Goal: Task Accomplishment & Management: Manage account settings

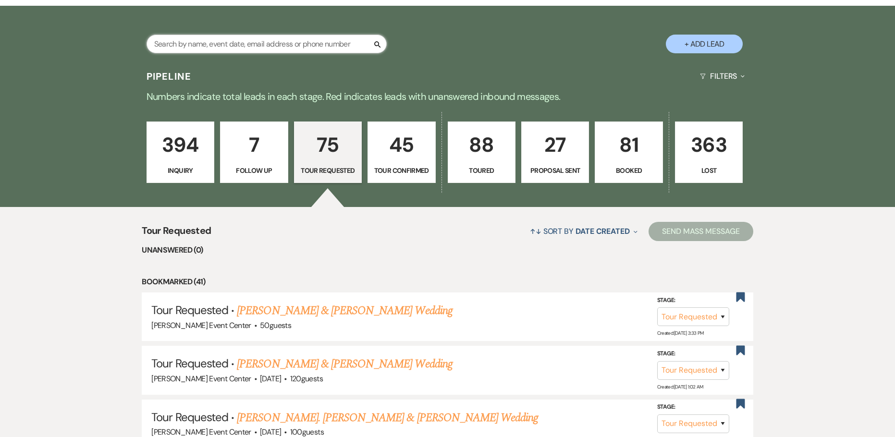
click at [272, 37] on input "text" at bounding box center [267, 44] width 240 height 19
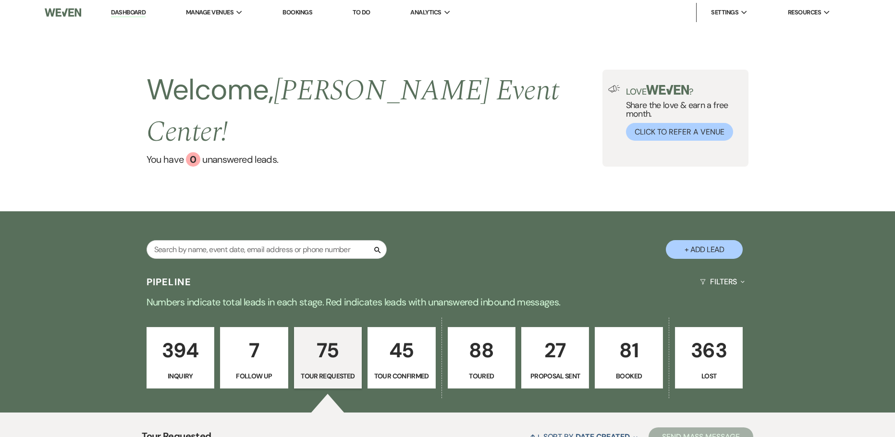
click at [130, 13] on link "Dashboard" at bounding box center [128, 12] width 35 height 9
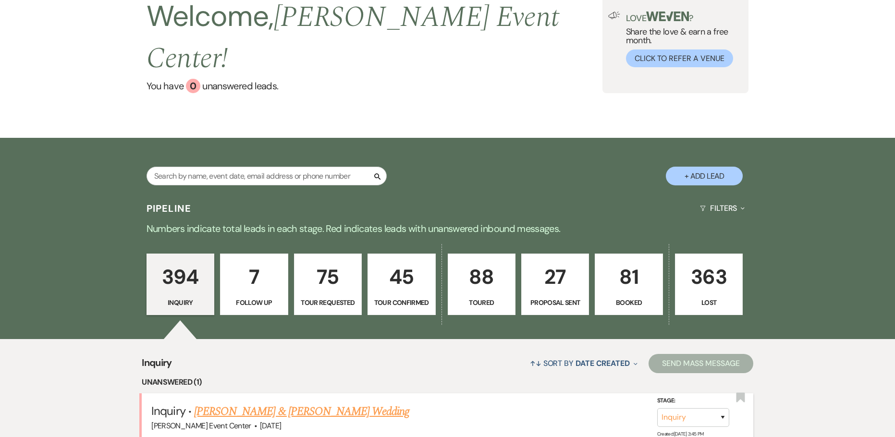
scroll to position [192, 0]
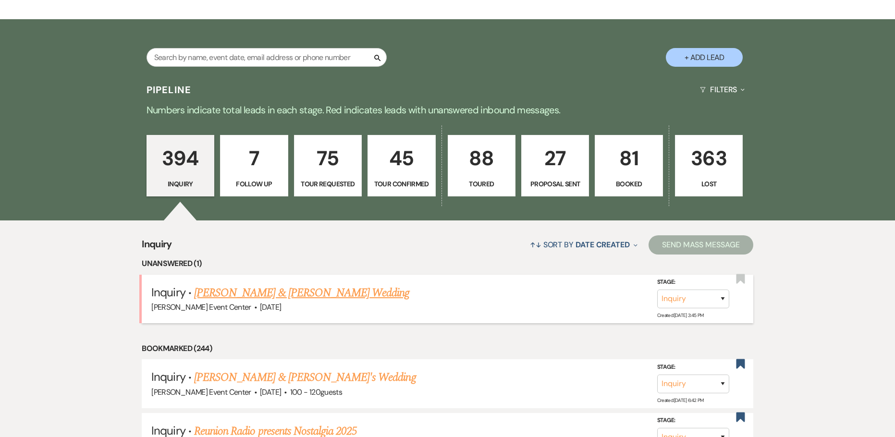
click at [253, 284] on link "[PERSON_NAME] & [PERSON_NAME] Wedding" at bounding box center [301, 292] width 215 height 17
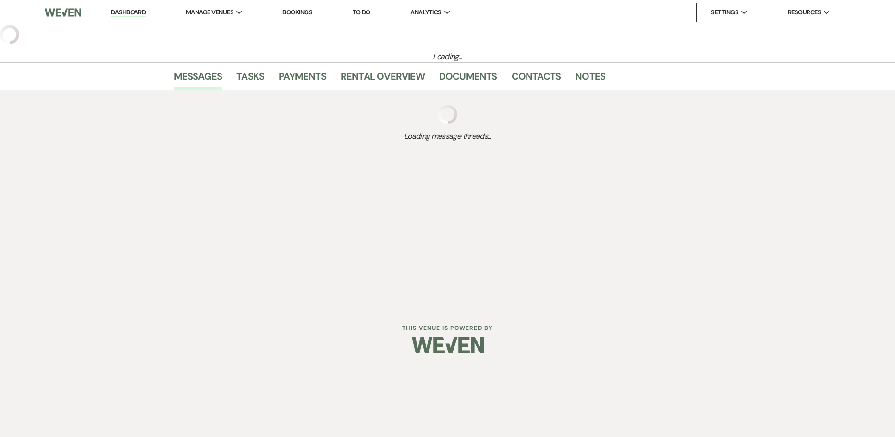
select select "5"
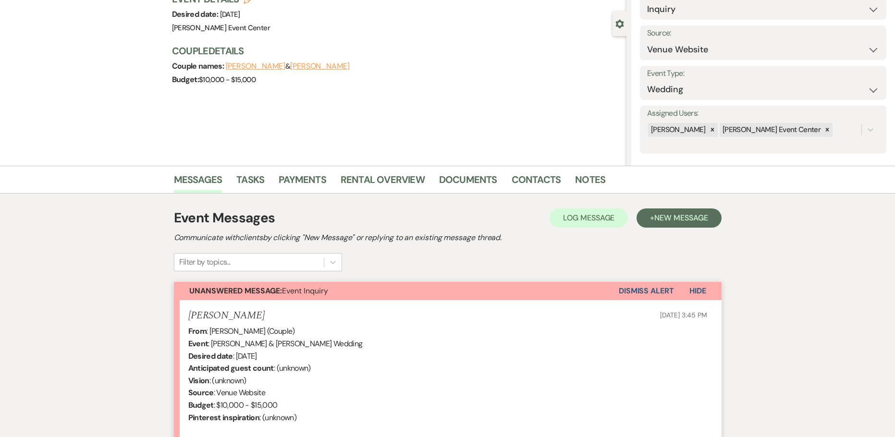
scroll to position [240, 0]
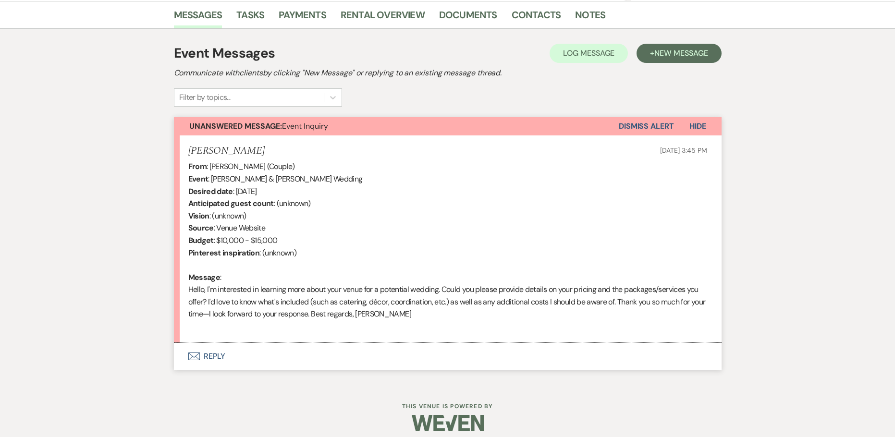
click at [215, 352] on button "Envelope Reply" at bounding box center [448, 356] width 548 height 27
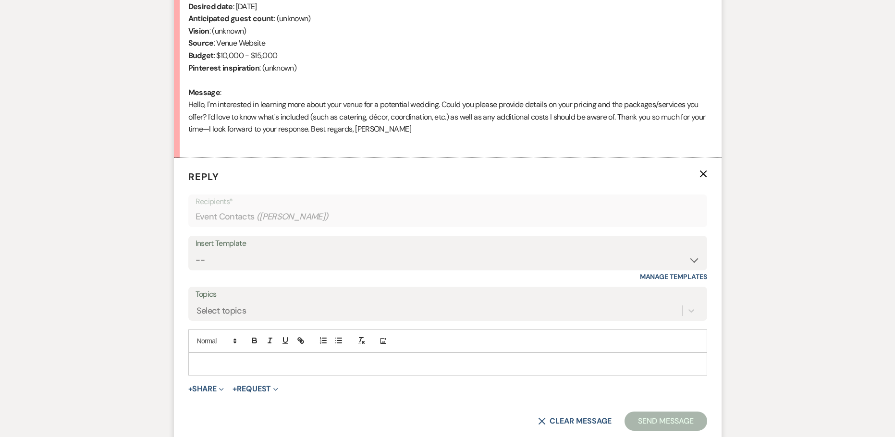
scroll to position [433, 0]
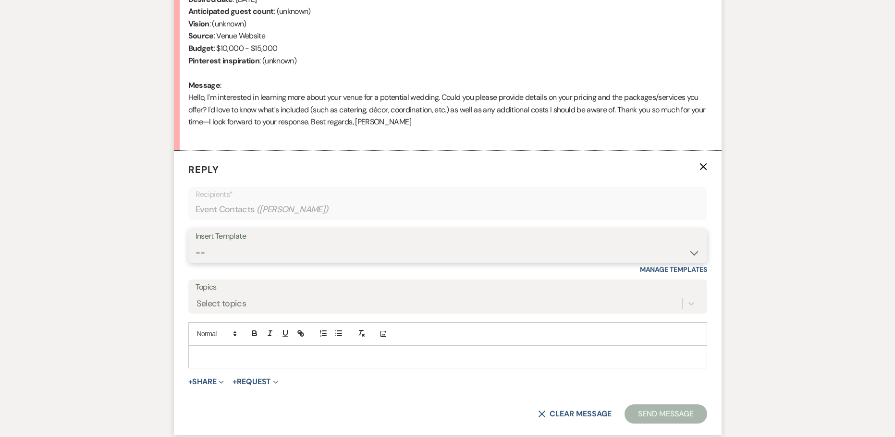
click at [407, 247] on select "-- Weven Planning Portal Introduction (Booked Events) Initial Inquiry Response …" at bounding box center [448, 253] width 505 height 19
select select "2982"
click at [196, 244] on select "-- Weven Planning Portal Introduction (Booked Events) Initial Inquiry Response …" at bounding box center [448, 253] width 505 height 19
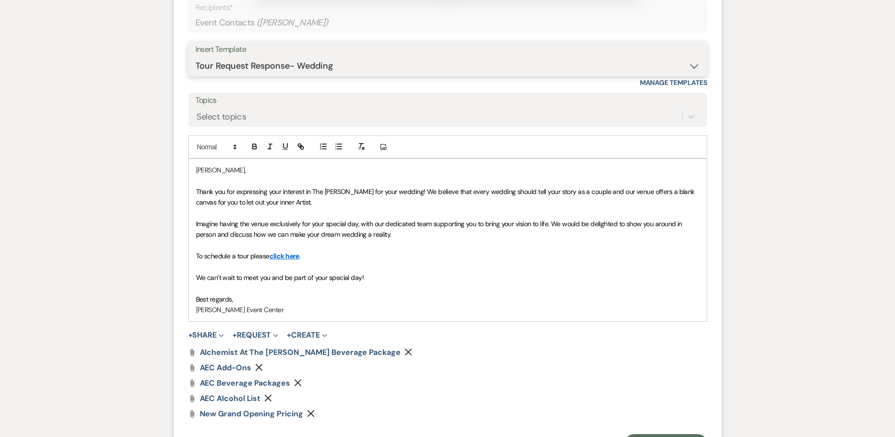
scroll to position [735, 0]
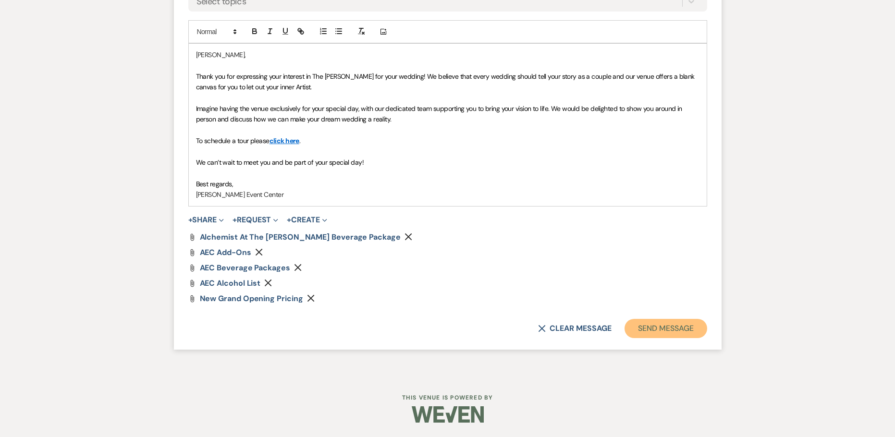
click at [671, 326] on button "Send Message" at bounding box center [666, 328] width 82 height 19
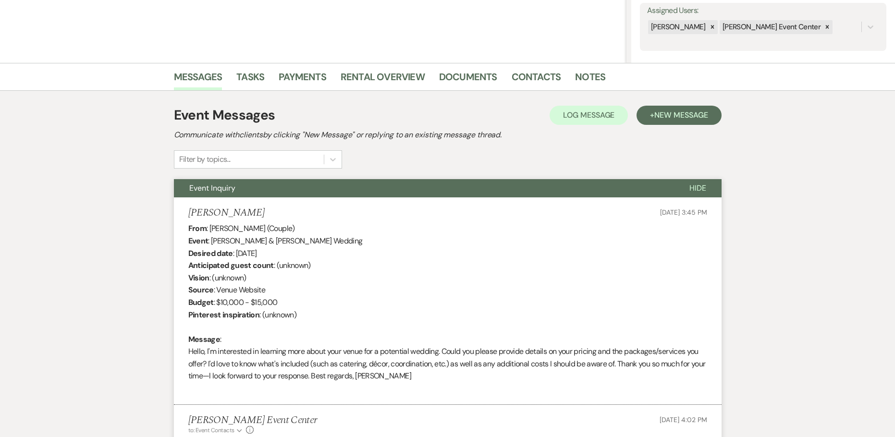
scroll to position [166, 0]
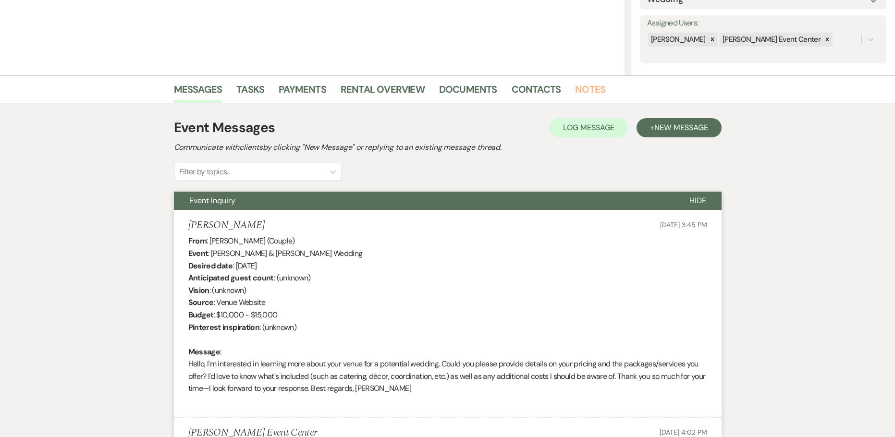
drag, startPoint x: 591, startPoint y: 88, endPoint x: 598, endPoint y: 84, distance: 8.4
click at [592, 88] on link "Notes" at bounding box center [590, 92] width 30 height 21
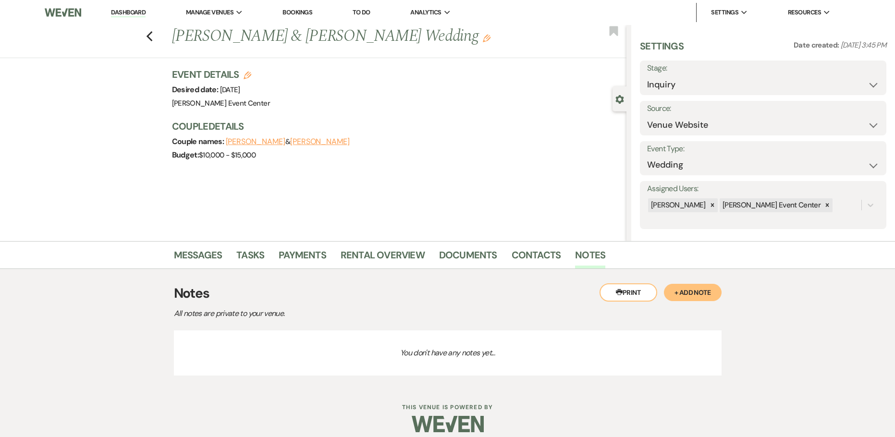
click at [710, 291] on button "+ Add Note" at bounding box center [693, 292] width 58 height 17
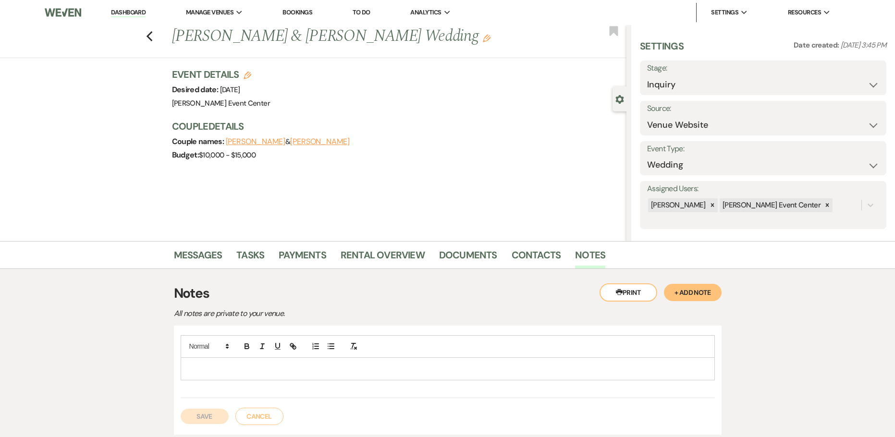
click at [274, 373] on p at bounding box center [447, 369] width 519 height 11
click at [214, 431] on button "Save" at bounding box center [205, 427] width 48 height 15
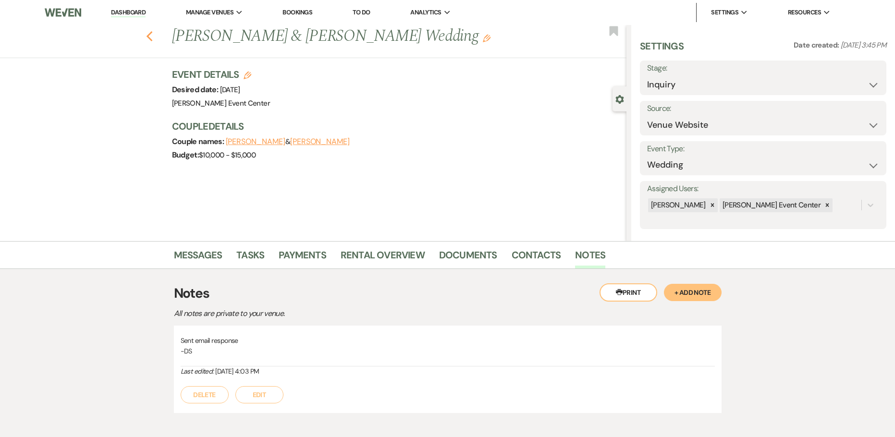
click at [151, 34] on icon "Previous" at bounding box center [149, 37] width 7 height 12
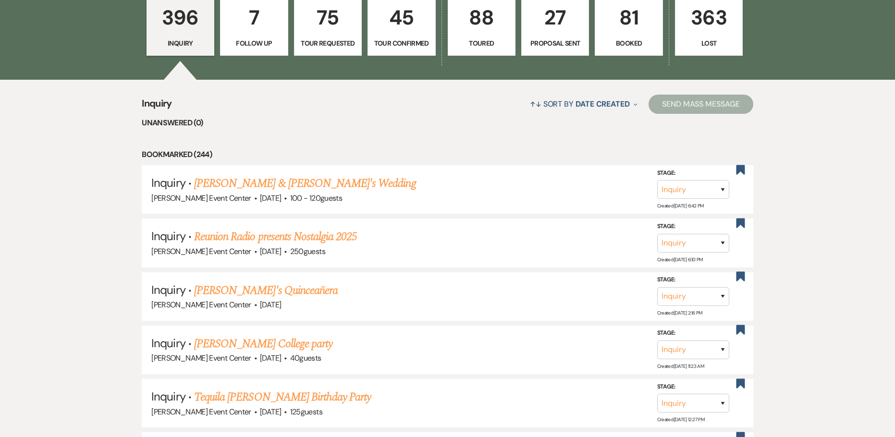
scroll to position [336, 0]
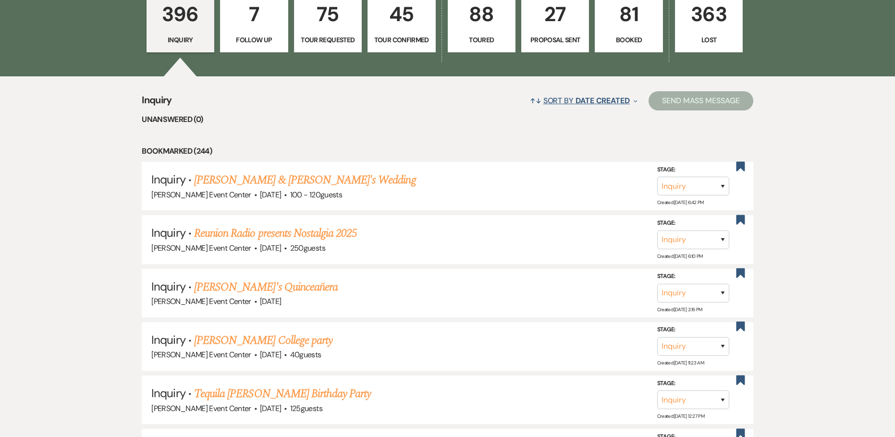
click at [631, 88] on button "↑↓ Sort By Date Created Expand" at bounding box center [583, 100] width 115 height 25
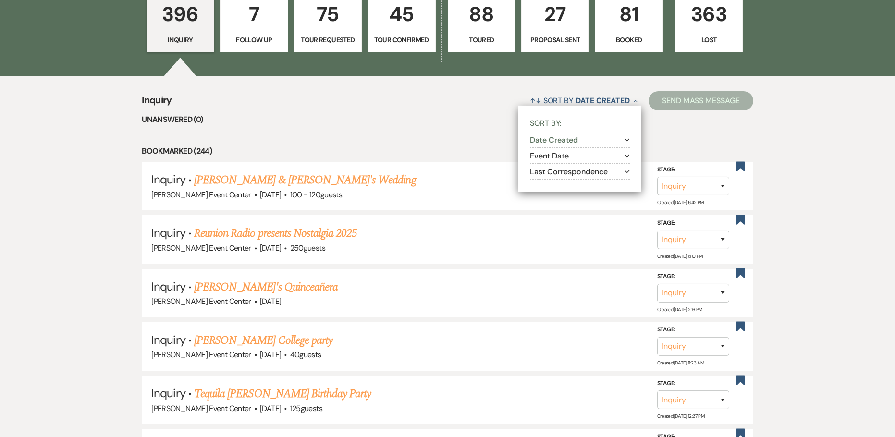
click at [627, 152] on icon "Expand" at bounding box center [627, 156] width 5 height 8
click at [628, 136] on icon "Expand" at bounding box center [627, 140] width 5 height 8
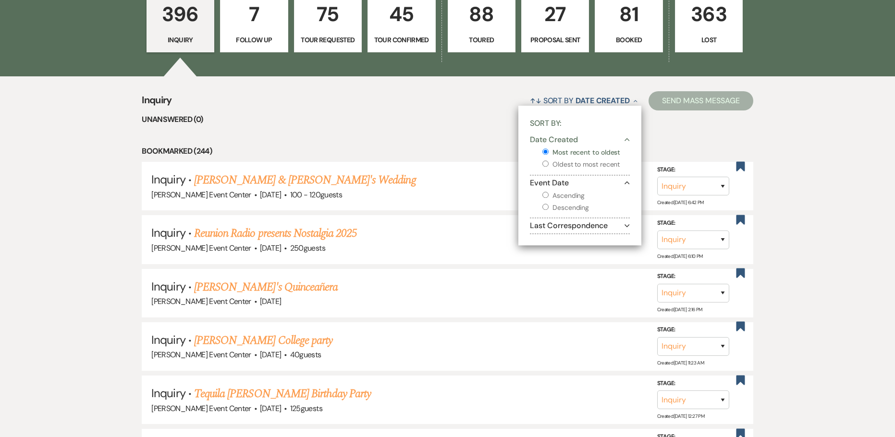
click at [545, 192] on input "Ascending" at bounding box center [546, 195] width 6 height 6
radio input "true"
radio input "false"
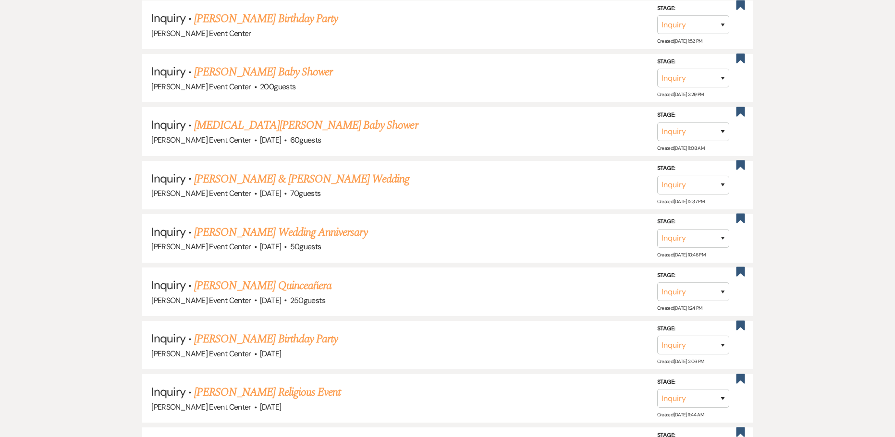
scroll to position [1682, 0]
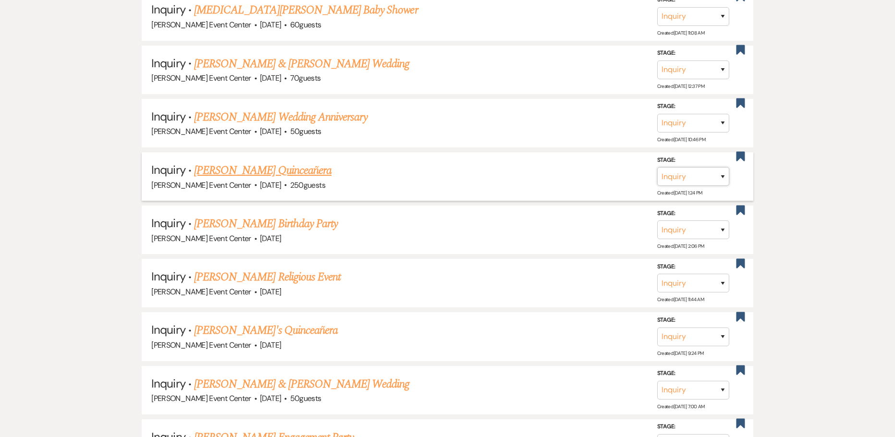
drag, startPoint x: 716, startPoint y: 162, endPoint x: 730, endPoint y: 158, distance: 14.6
click at [722, 164] on div "Stage: Inquiry Follow Up Tour Requested Tour Confirmed Toured Proposal Sent Boo…" at bounding box center [698, 176] width 82 height 43
select select "8"
click at [657, 167] on select "Inquiry Follow Up Tour Requested Tour Confirmed Toured Proposal Sent Booked Lost" at bounding box center [693, 176] width 72 height 19
click at [562, 167] on select "Booked Elsewhere Budget Date Unavailable No Response Not a Good Match Capacity …" at bounding box center [558, 176] width 83 height 19
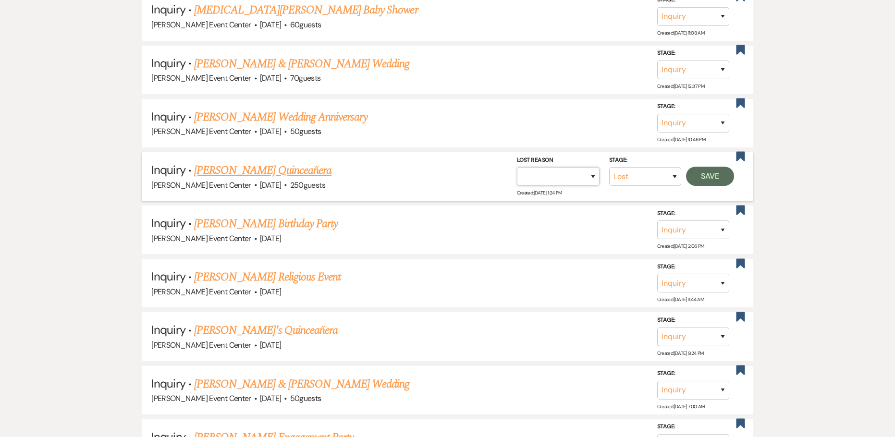
click at [565, 167] on select "Booked Elsewhere Budget Date Unavailable No Response Not a Good Match Capacity …" at bounding box center [558, 176] width 83 height 19
select select "2"
click at [517, 167] on select "Booked Elsewhere Budget Date Unavailable No Response Not a Good Match Capacity …" at bounding box center [558, 176] width 83 height 19
click at [592, 167] on input "Other" at bounding box center [555, 176] width 100 height 19
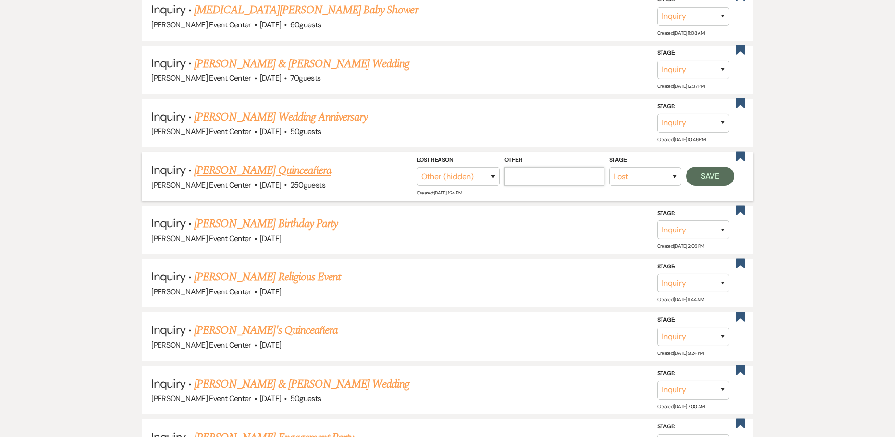
click at [583, 167] on input "Other" at bounding box center [555, 176] width 100 height 19
type input "Date passed"
click at [705, 167] on button "Save" at bounding box center [710, 176] width 48 height 19
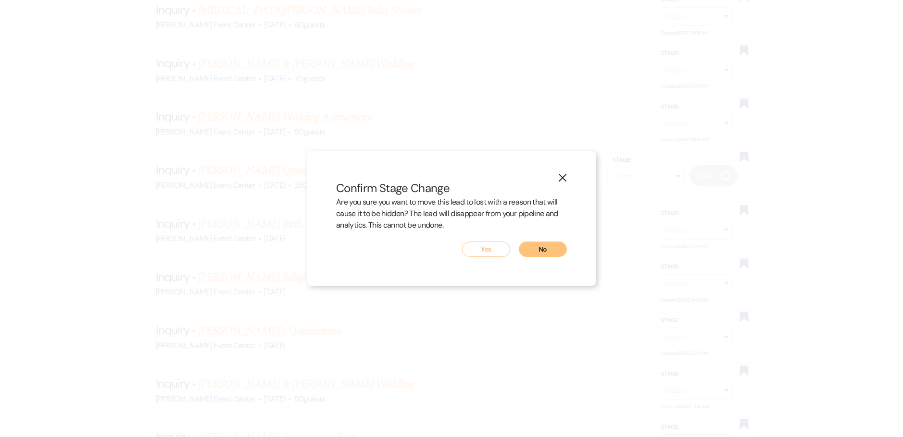
click at [485, 253] on button "Yes" at bounding box center [486, 249] width 48 height 15
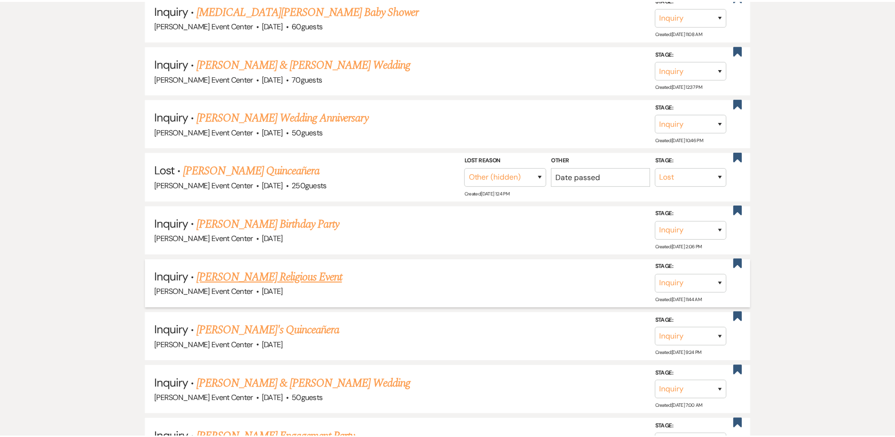
scroll to position [1682, 0]
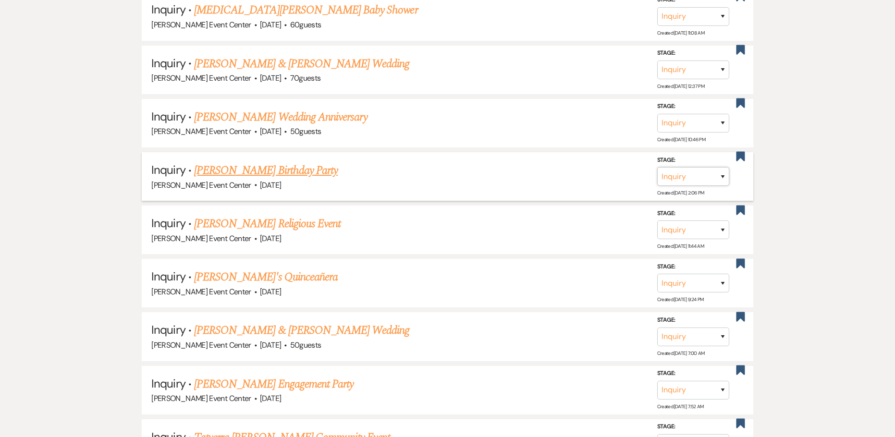
click at [722, 167] on select "Inquiry Follow Up Tour Requested Tour Confirmed Toured Proposal Sent Booked Lost" at bounding box center [693, 176] width 72 height 19
select select "8"
click at [657, 167] on select "Inquiry Follow Up Tour Requested Tour Confirmed Toured Proposal Sent Booked Lost" at bounding box center [693, 176] width 72 height 19
click at [569, 167] on select "Booked Elsewhere Budget Date Unavailable No Response Not a Good Match Capacity …" at bounding box center [558, 176] width 83 height 19
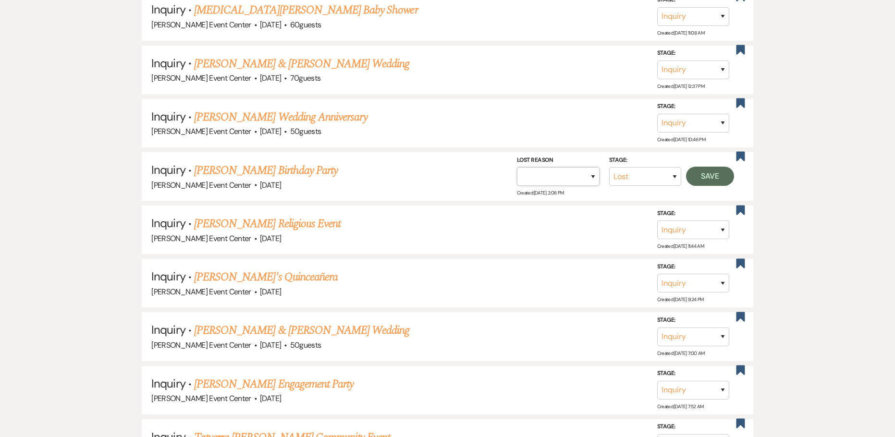
select select "2"
click at [517, 167] on select "Booked Elsewhere Budget Date Unavailable No Response Not a Good Match Capacity …" at bounding box center [558, 176] width 83 height 19
click at [575, 167] on input "Other" at bounding box center [555, 176] width 100 height 19
type input "Date passed"
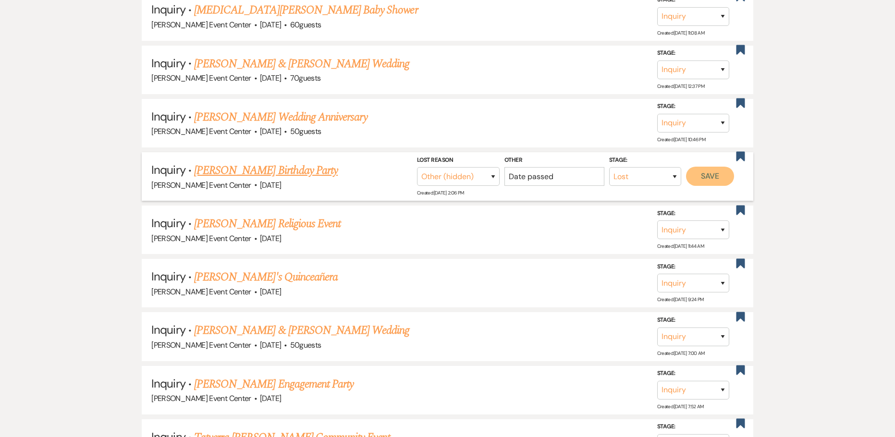
click at [716, 167] on button "Save" at bounding box center [710, 176] width 48 height 19
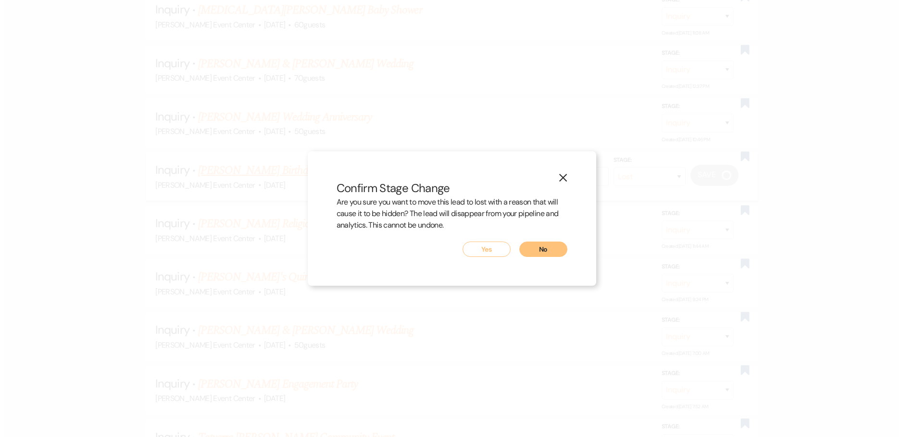
scroll to position [1682, 0]
click at [479, 247] on button "Yes" at bounding box center [486, 249] width 48 height 15
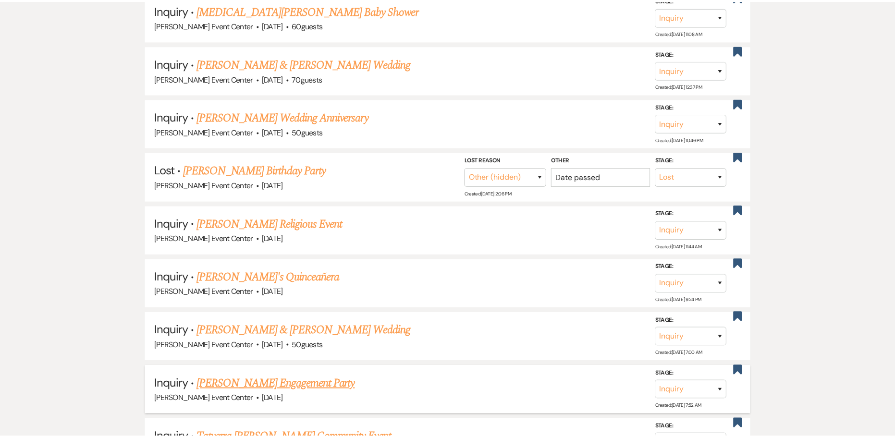
scroll to position [1682, 0]
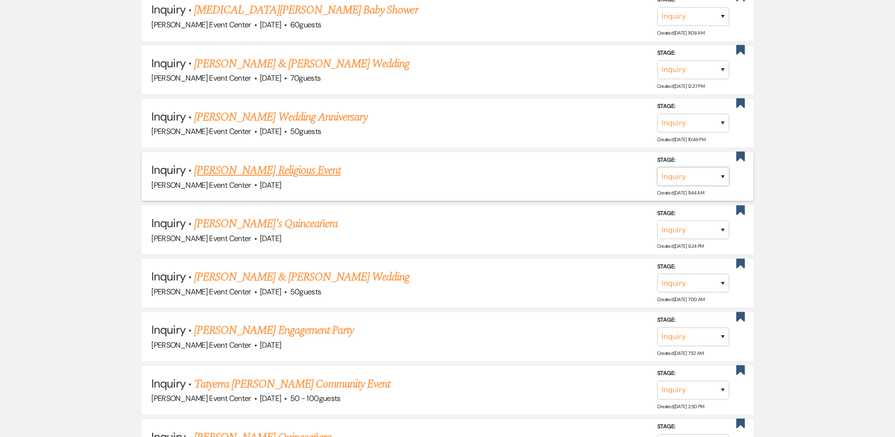
click at [699, 167] on select "Inquiry Follow Up Tour Requested Tour Confirmed Toured Proposal Sent Booked Lost" at bounding box center [693, 176] width 72 height 19
select select "8"
click at [657, 167] on select "Inquiry Follow Up Tour Requested Tour Confirmed Toured Proposal Sent Booked Lost" at bounding box center [693, 176] width 72 height 19
click at [582, 167] on select "Booked Elsewhere Budget Date Unavailable No Response Not a Good Match Capacity …" at bounding box center [558, 176] width 83 height 19
select select "2"
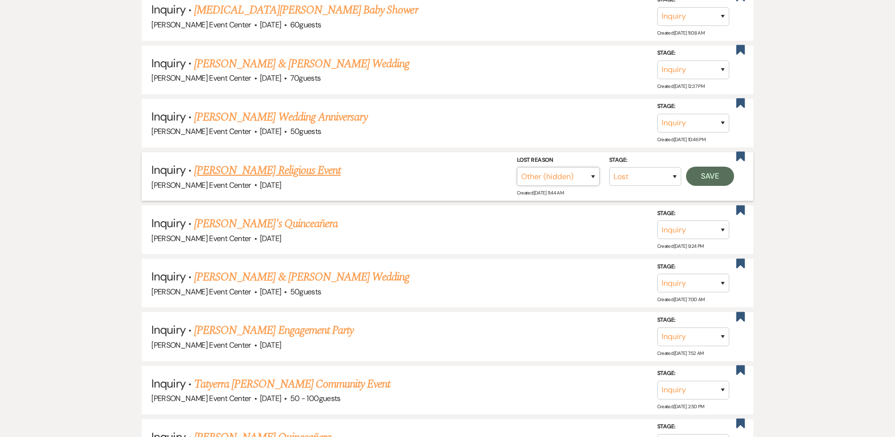
click at [517, 167] on select "Booked Elsewhere Budget Date Unavailable No Response Not a Good Match Capacity …" at bounding box center [558, 176] width 83 height 19
click at [579, 167] on input "Other" at bounding box center [555, 176] width 100 height 19
click at [582, 167] on input "Other" at bounding box center [555, 176] width 100 height 19
type input "Date passed"
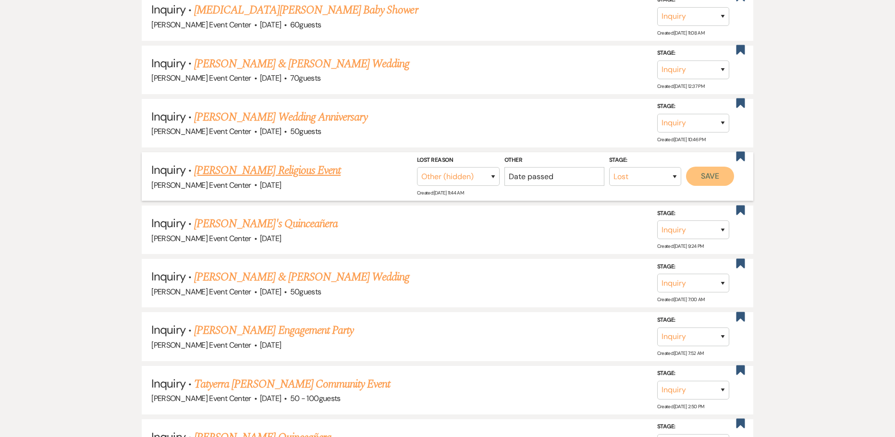
click at [704, 167] on button "Save" at bounding box center [710, 176] width 48 height 19
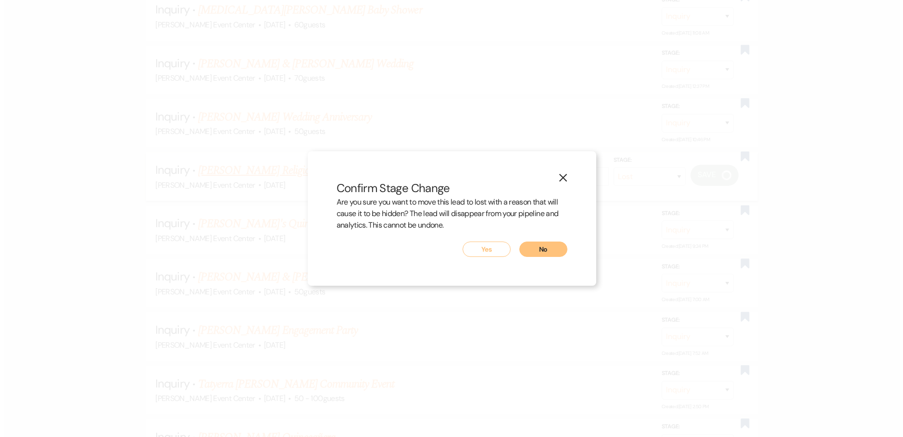
scroll to position [1682, 0]
click at [491, 248] on button "Yes" at bounding box center [486, 249] width 48 height 15
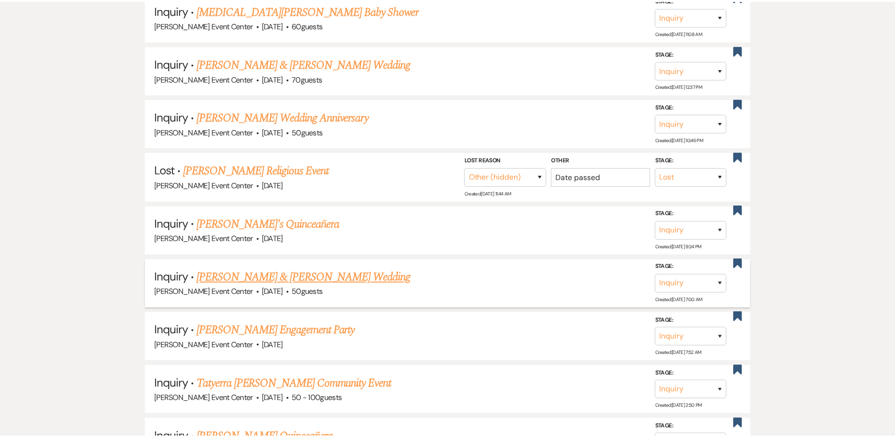
scroll to position [1682, 0]
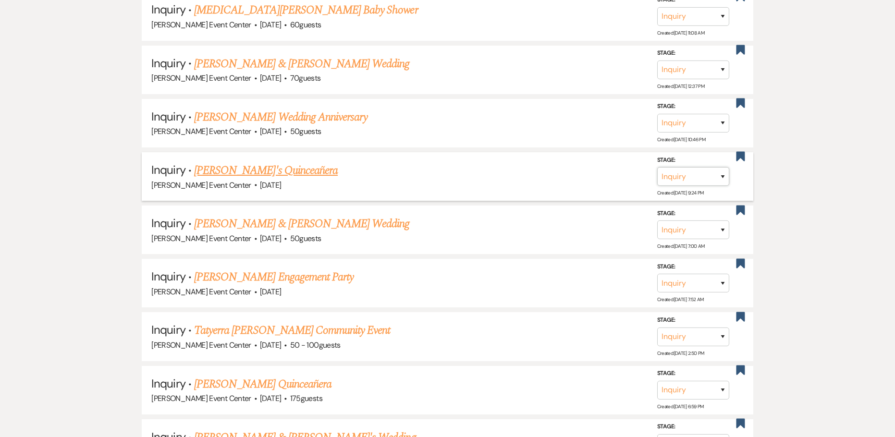
click at [695, 167] on select "Inquiry Follow Up Tour Requested Tour Confirmed Toured Proposal Sent Booked Lost" at bounding box center [693, 176] width 72 height 19
click at [655, 286] on div "Artis Event Center · Apr 4, 2025" at bounding box center [447, 292] width 592 height 12
drag, startPoint x: 682, startPoint y: 153, endPoint x: 683, endPoint y: 160, distance: 6.8
click at [683, 167] on select "Inquiry Follow Up Tour Requested Tour Confirmed Toured Proposal Sent Booked Lost" at bounding box center [693, 176] width 72 height 19
select select "8"
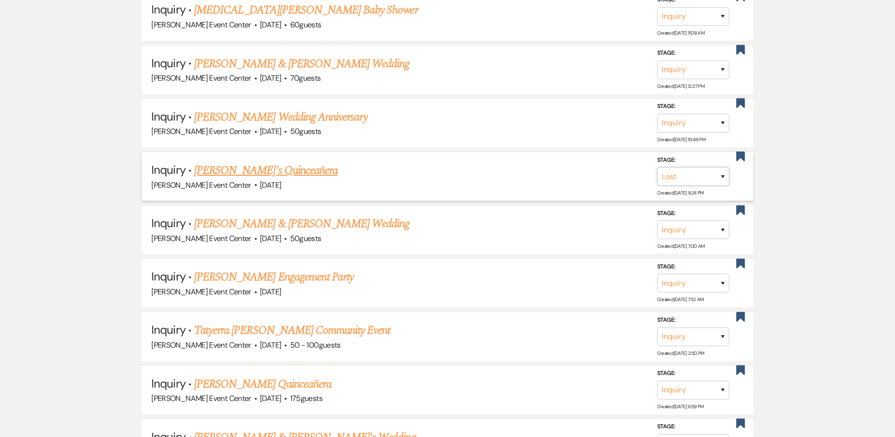
click at [657, 167] on select "Inquiry Follow Up Tour Requested Tour Confirmed Toured Proposal Sent Booked Lost" at bounding box center [693, 176] width 72 height 19
click at [575, 167] on select "Booked Elsewhere Budget Date Unavailable No Response Not a Good Match Capacity …" at bounding box center [558, 176] width 83 height 19
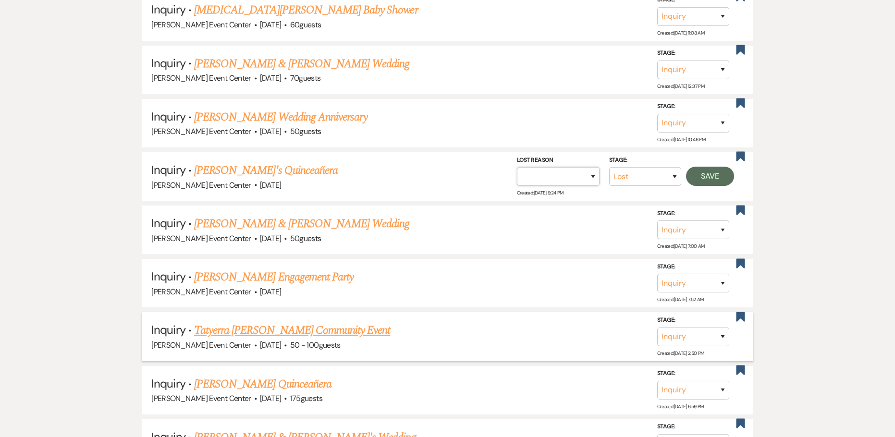
select select "2"
click at [517, 167] on select "Booked Elsewhere Budget Date Unavailable No Response Not a Good Match Capacity …" at bounding box center [558, 176] width 83 height 19
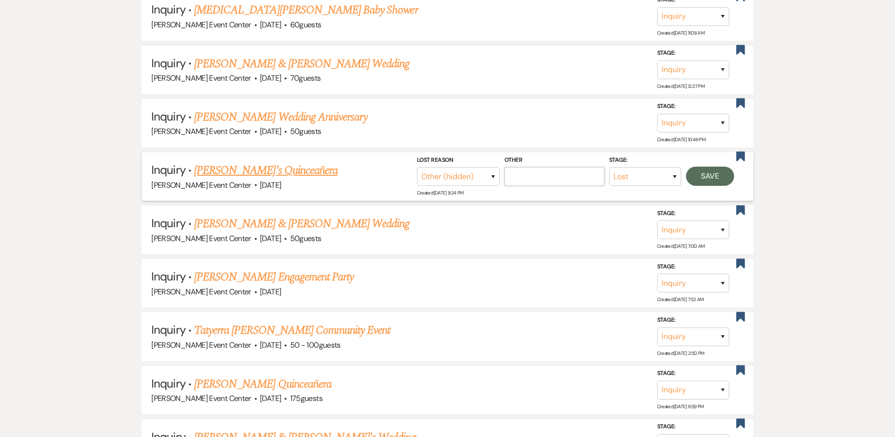
click at [547, 167] on input "Other" at bounding box center [555, 176] width 100 height 19
type input "Date passed"
click at [708, 167] on button "Save" at bounding box center [710, 176] width 48 height 19
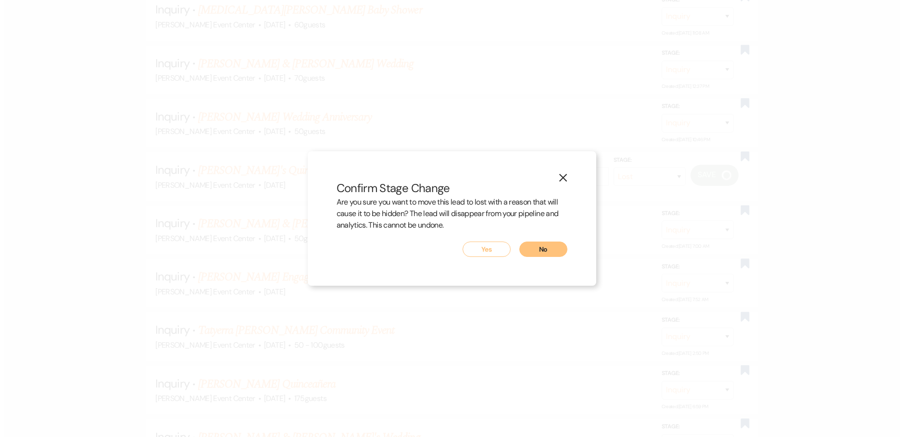
scroll to position [1682, 0]
click at [489, 251] on button "Yes" at bounding box center [486, 249] width 48 height 15
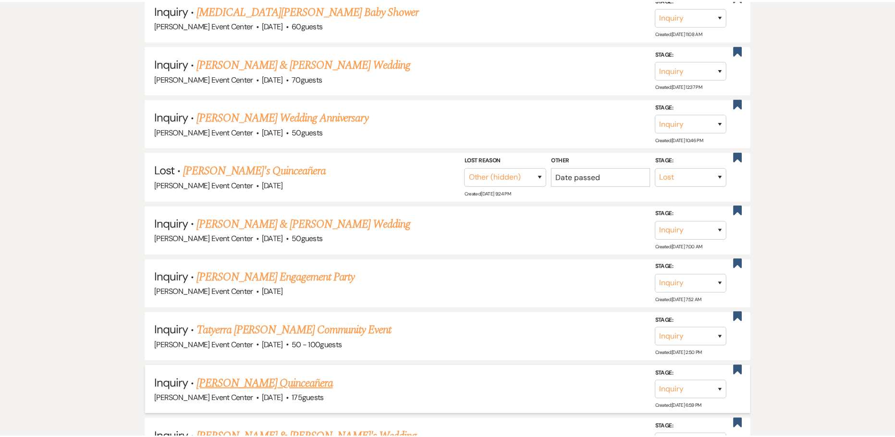
scroll to position [1682, 0]
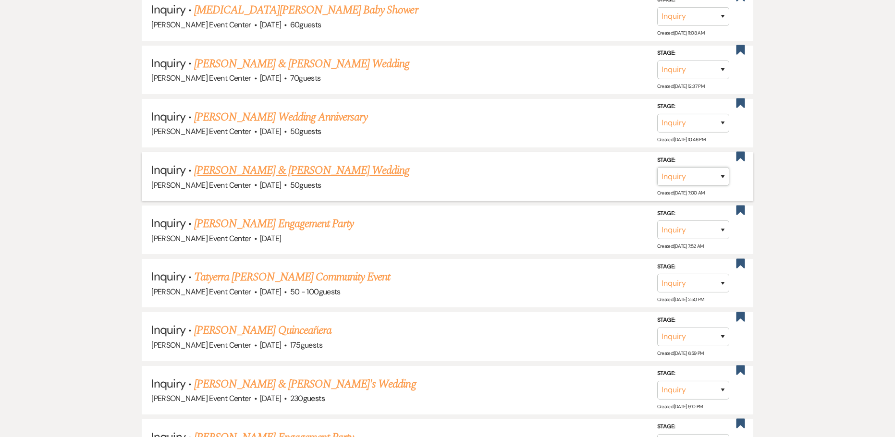
click at [719, 167] on select "Inquiry Follow Up Tour Requested Tour Confirmed Toured Proposal Sent Booked Lost" at bounding box center [693, 176] width 72 height 19
select select "8"
click at [657, 167] on select "Inquiry Follow Up Tour Requested Tour Confirmed Toured Proposal Sent Booked Lost" at bounding box center [693, 176] width 72 height 19
click at [558, 167] on select "Booked Elsewhere Budget Date Unavailable No Response Not a Good Match Capacity …" at bounding box center [558, 176] width 83 height 19
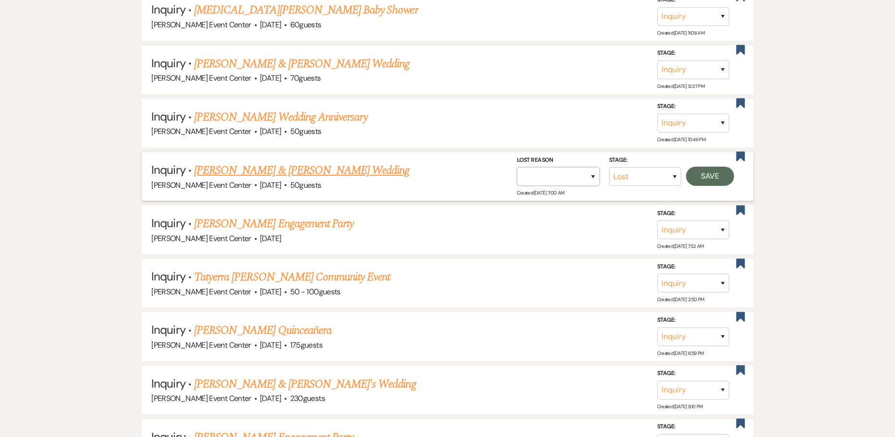
click at [557, 167] on select "Booked Elsewhere Budget Date Unavailable No Response Not a Good Match Capacity …" at bounding box center [558, 176] width 83 height 19
select select "2"
click at [517, 167] on select "Booked Elsewhere Budget Date Unavailable No Response Not a Good Match Capacity …" at bounding box center [558, 176] width 83 height 19
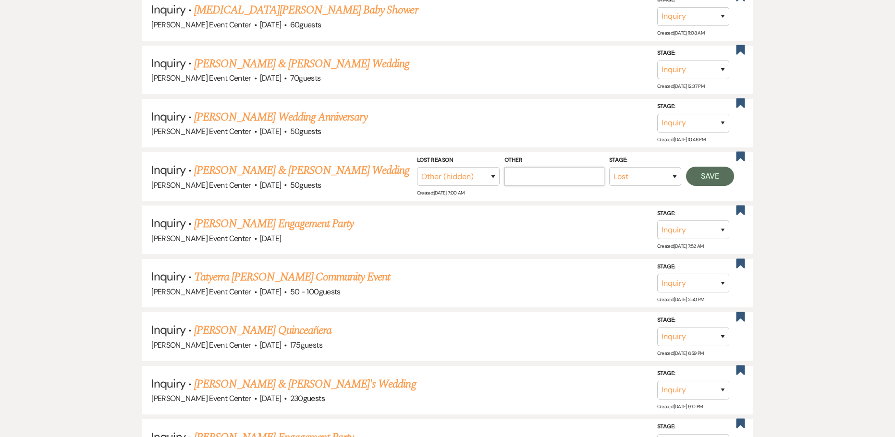
click at [591, 167] on input "Other" at bounding box center [555, 176] width 100 height 19
type input "Date passed"
click at [713, 167] on button "Save" at bounding box center [710, 176] width 48 height 19
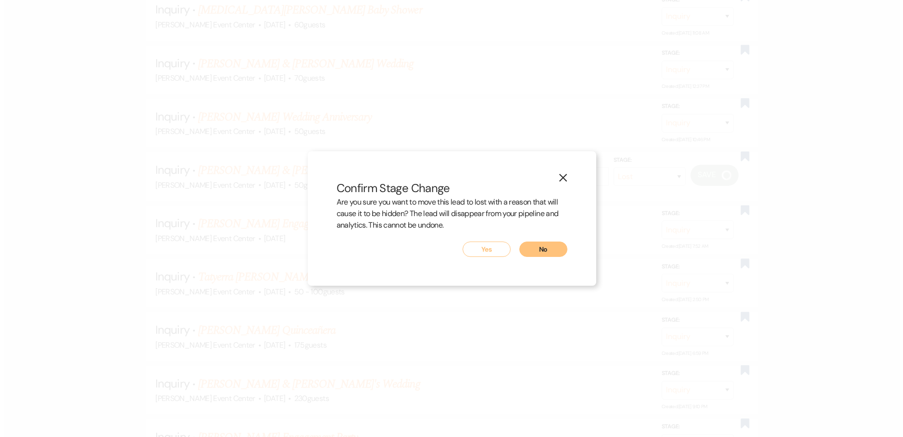
scroll to position [1682, 0]
click at [498, 246] on button "Yes" at bounding box center [486, 249] width 48 height 15
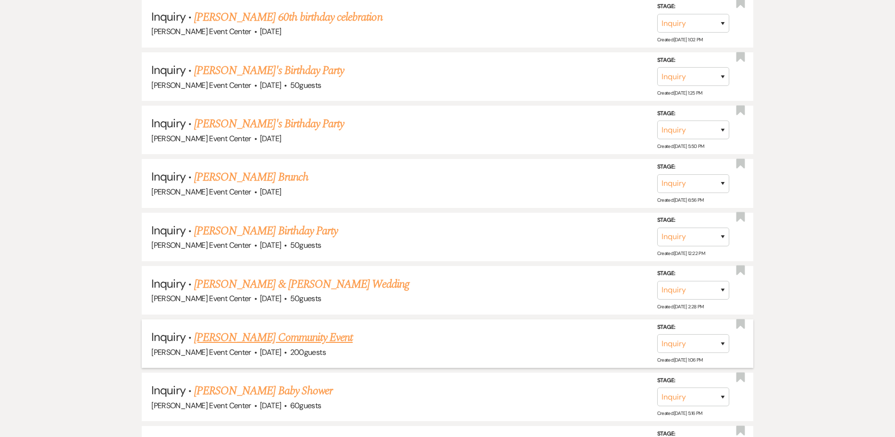
scroll to position [15071, 0]
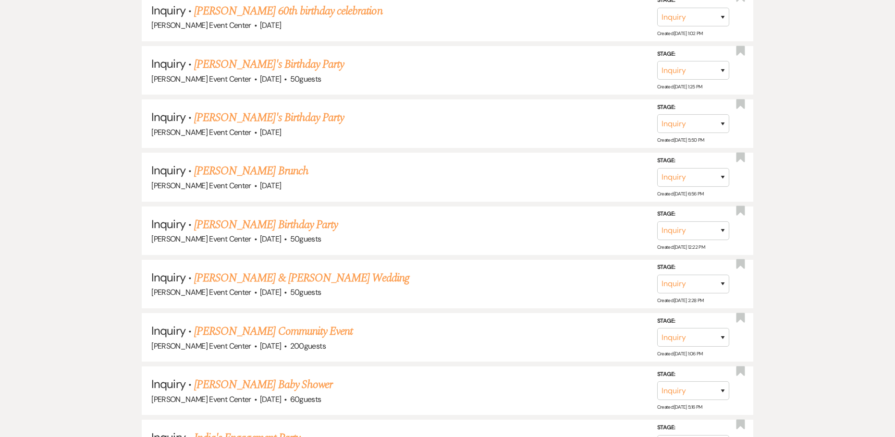
drag, startPoint x: 314, startPoint y: 256, endPoint x: 320, endPoint y: 260, distance: 6.9
click at [314, 270] on link "[PERSON_NAME] & [PERSON_NAME] Wedding" at bounding box center [301, 278] width 215 height 17
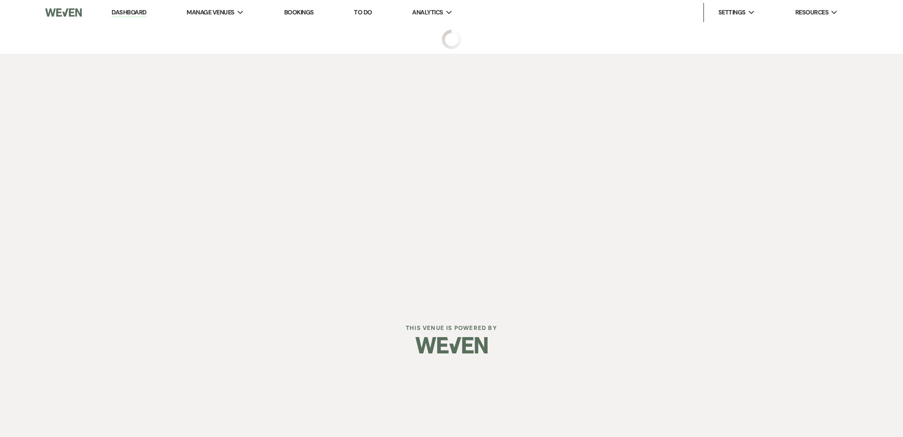
select select "23"
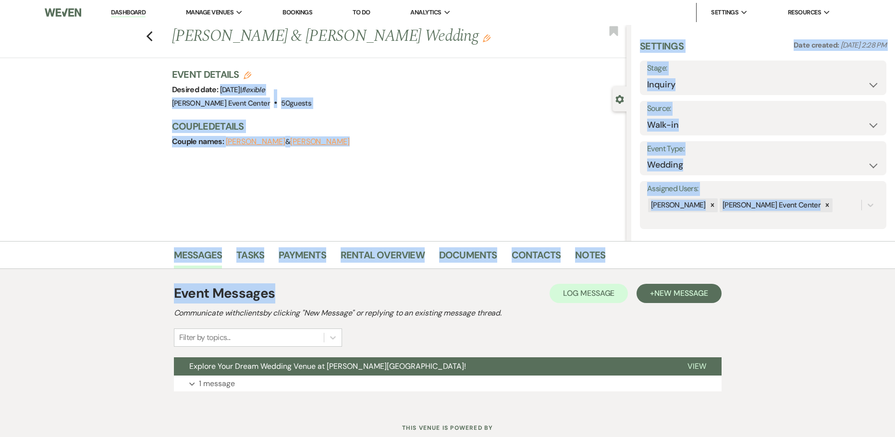
drag, startPoint x: 223, startPoint y: 88, endPoint x: 440, endPoint y: 272, distance: 284.3
click at [440, 272] on main "Previous Crystal Coronado & Juan Pablo Coronado's Wedding Edit Bookmark Gear Se…" at bounding box center [447, 215] width 895 height 381
click at [440, 271] on div "Event Messages Log Log Message + New Message Communicate with clients by clicki…" at bounding box center [448, 337] width 548 height 137
click at [556, 231] on div "Previous Crystal Coronado & Juan Pablo Coronado's Wedding Edit Bookmark Gear Se…" at bounding box center [313, 133] width 627 height 216
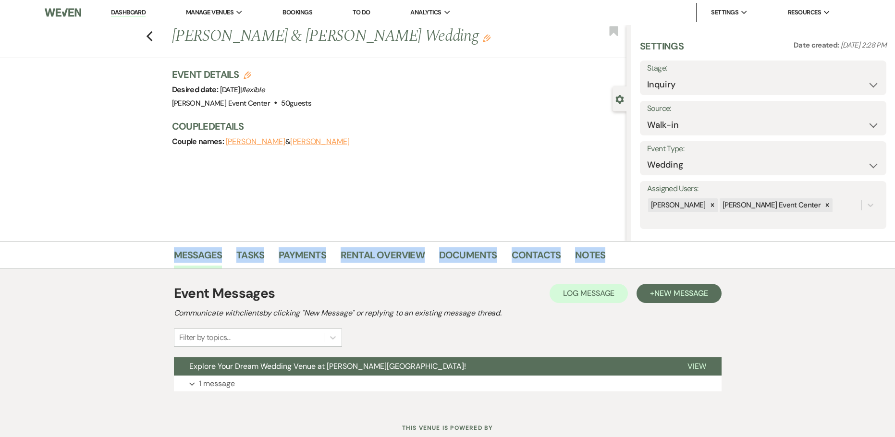
drag, startPoint x: 617, startPoint y: 255, endPoint x: 161, endPoint y: 246, distance: 456.2
click at [161, 250] on div "Messages Tasks Payments Rental Overview Documents Contacts Notes" at bounding box center [447, 255] width 895 height 28
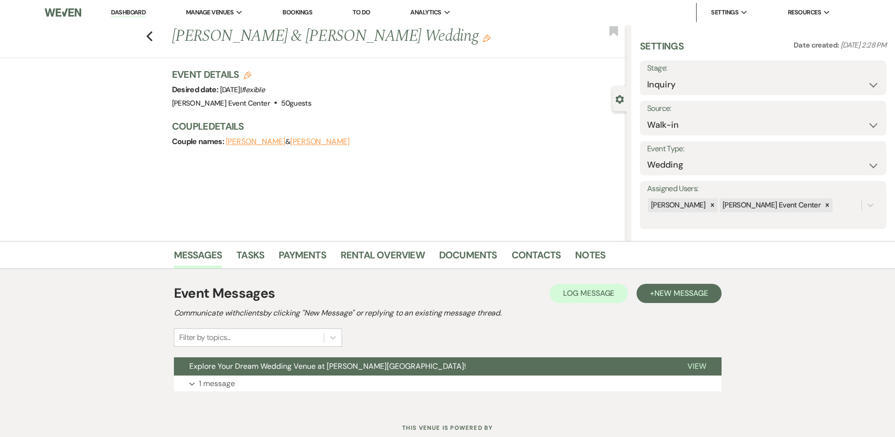
drag, startPoint x: 180, startPoint y: 176, endPoint x: 184, endPoint y: 171, distance: 6.3
click at [181, 174] on div "Previous Crystal Coronado & Juan Pablo Coronado's Wedding Edit Bookmark Gear Se…" at bounding box center [313, 133] width 627 height 216
click at [153, 37] on icon "Previous" at bounding box center [149, 37] width 7 height 12
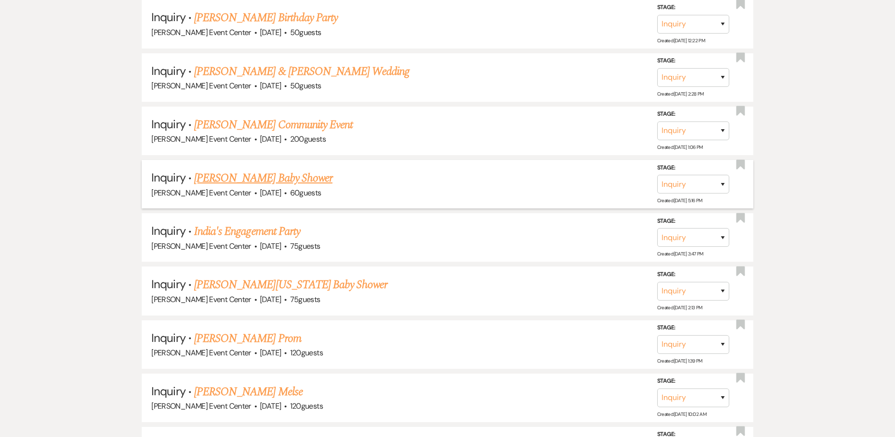
scroll to position [15162, 0]
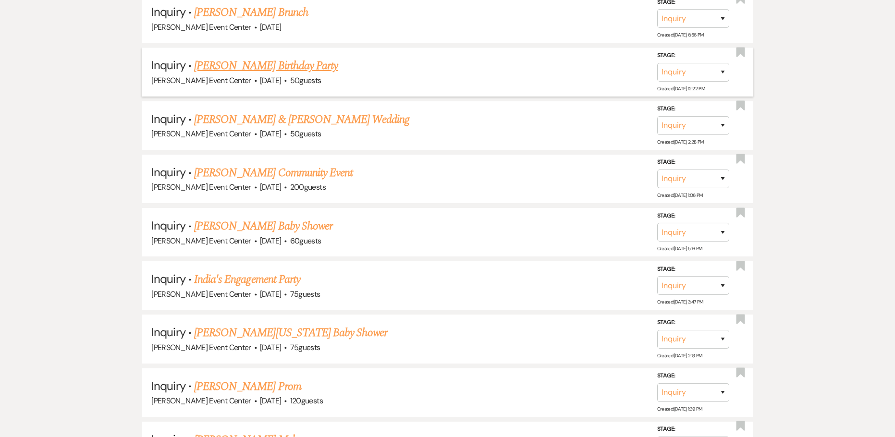
click at [270, 60] on link "[PERSON_NAME] Birthday Party" at bounding box center [266, 65] width 144 height 17
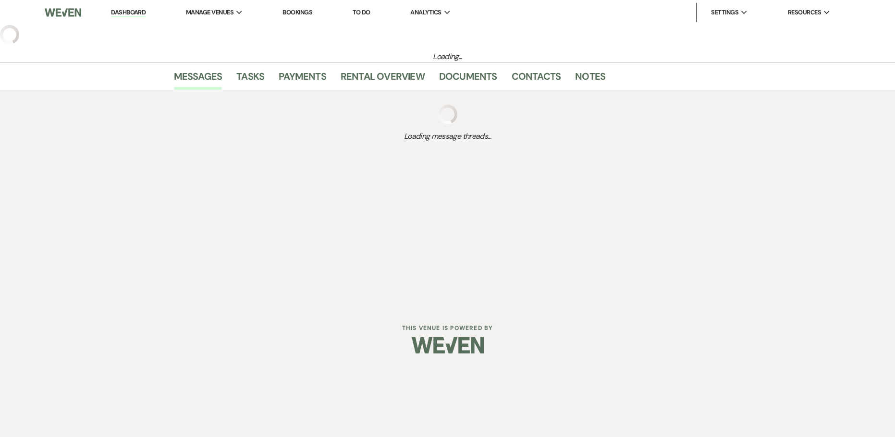
select select "5"
select select "4"
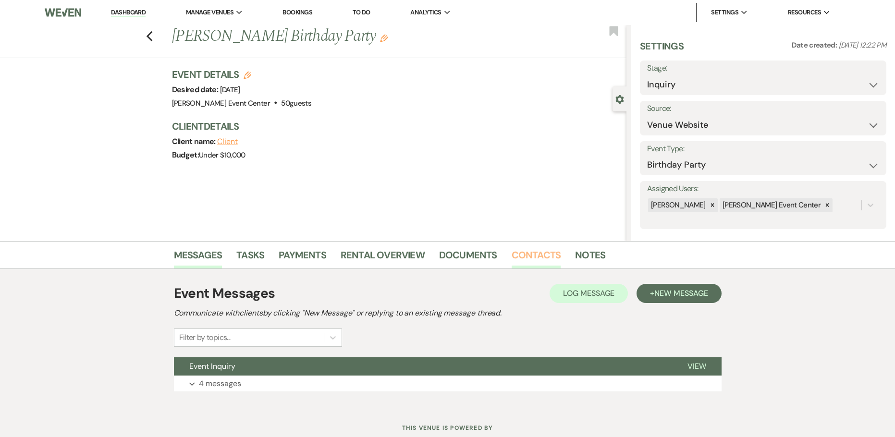
click at [524, 258] on link "Contacts" at bounding box center [536, 257] width 49 height 21
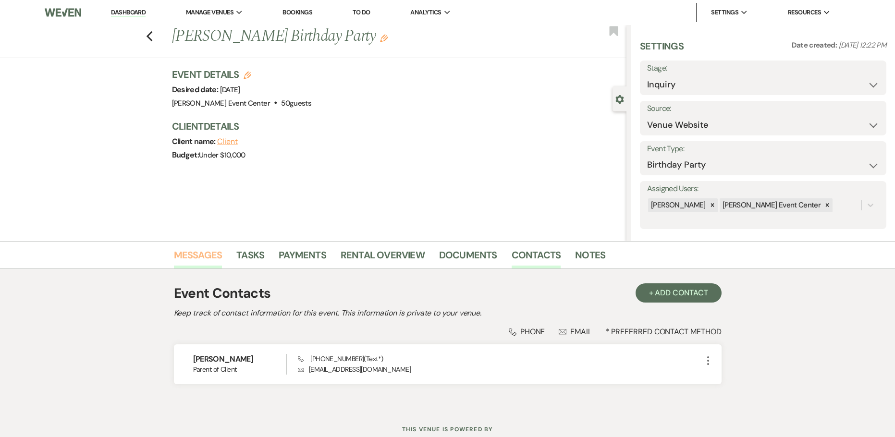
click at [198, 260] on link "Messages" at bounding box center [198, 257] width 49 height 21
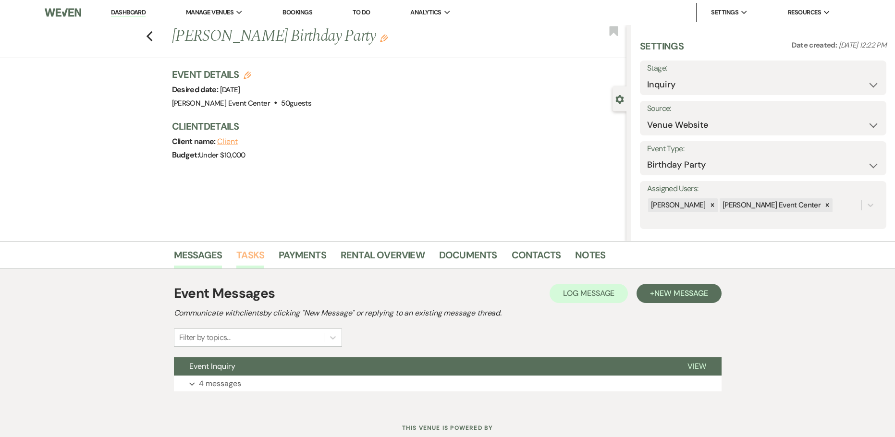
click at [248, 254] on link "Tasks" at bounding box center [250, 257] width 28 height 21
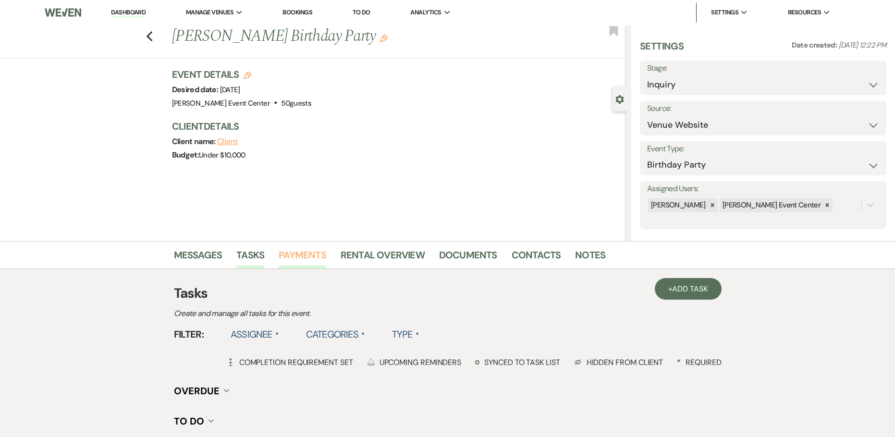
click at [309, 250] on link "Payments" at bounding box center [303, 257] width 48 height 21
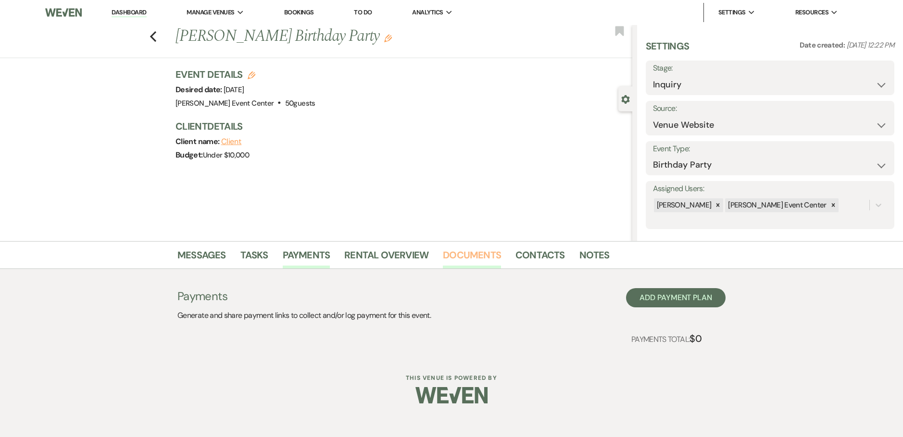
click at [481, 258] on link "Documents" at bounding box center [472, 257] width 58 height 21
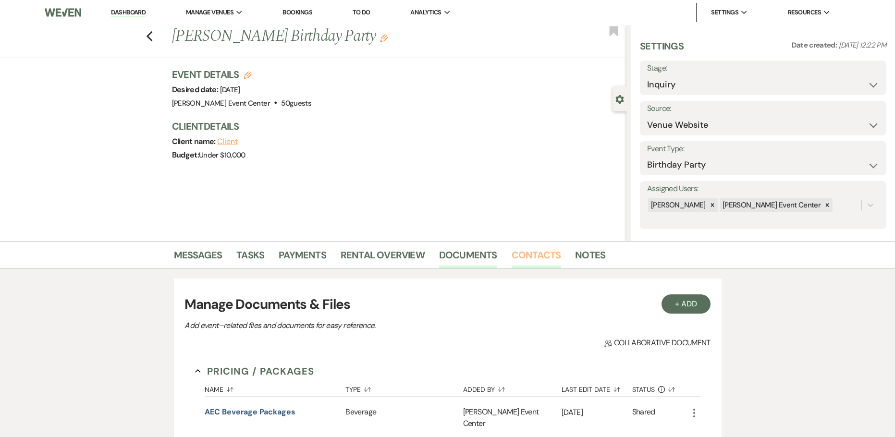
click at [521, 255] on link "Contacts" at bounding box center [536, 257] width 49 height 21
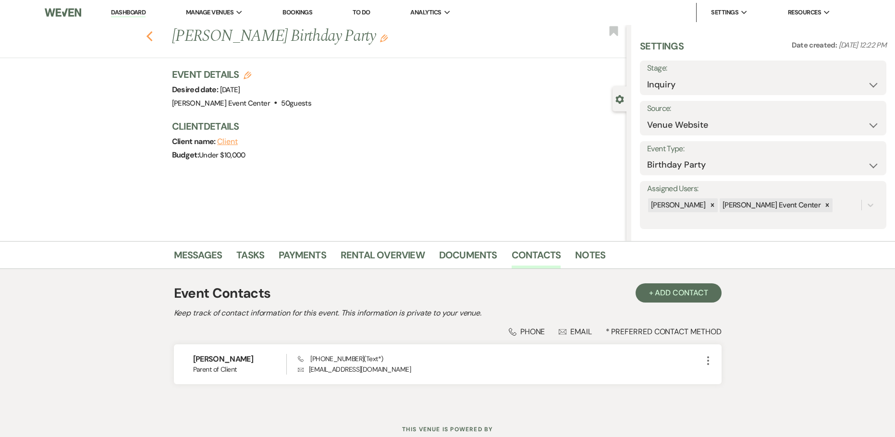
click at [153, 42] on icon "Previous" at bounding box center [149, 37] width 7 height 12
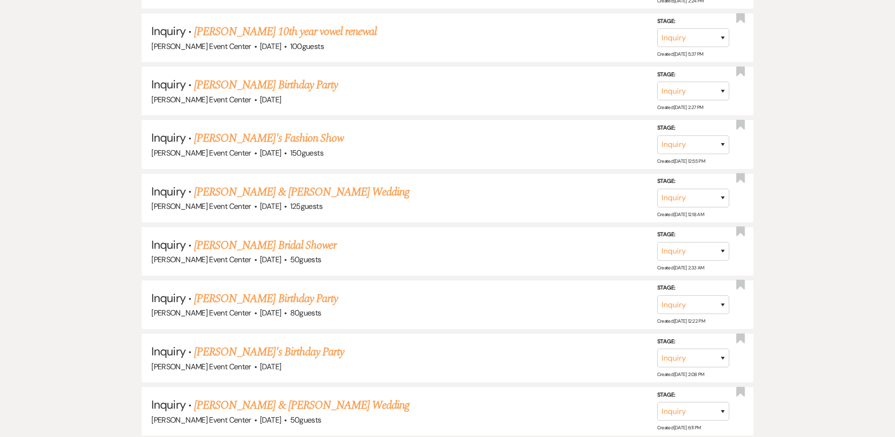
scroll to position [16219, 0]
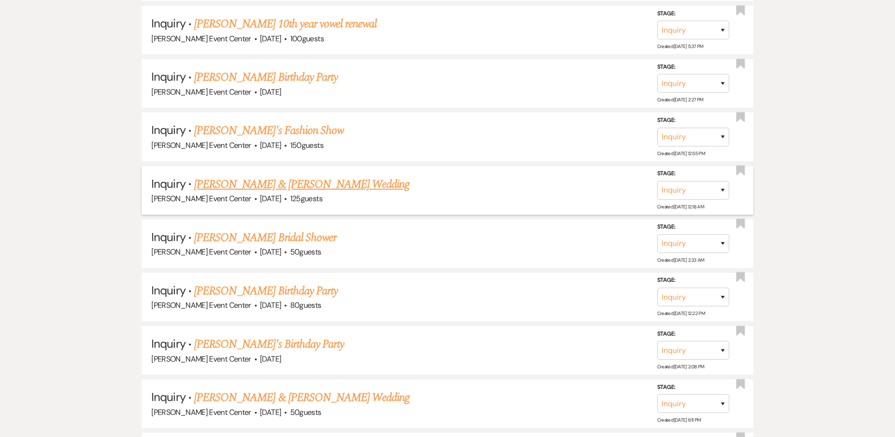
click at [321, 176] on link "David Steward & Gabriela Arenivas's Wedding" at bounding box center [301, 184] width 215 height 17
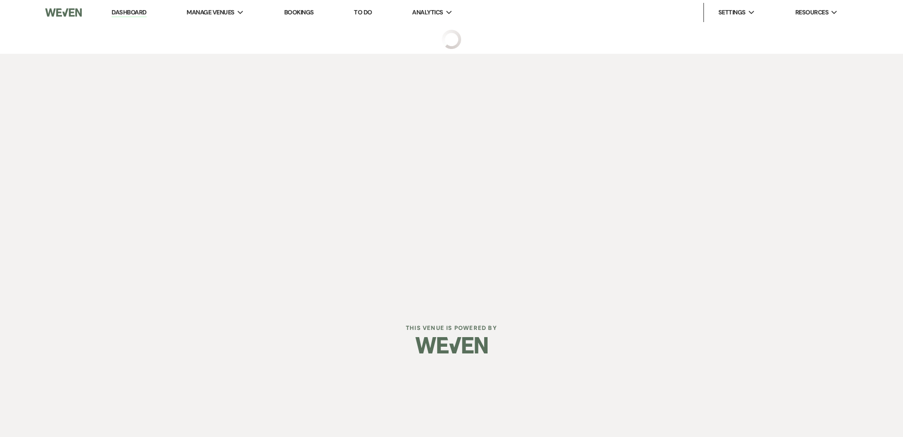
select select "5"
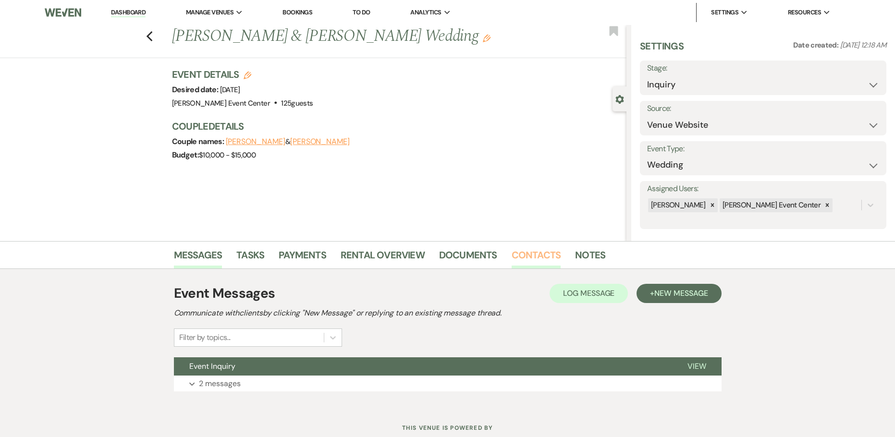
click at [535, 257] on link "Contacts" at bounding box center [536, 257] width 49 height 21
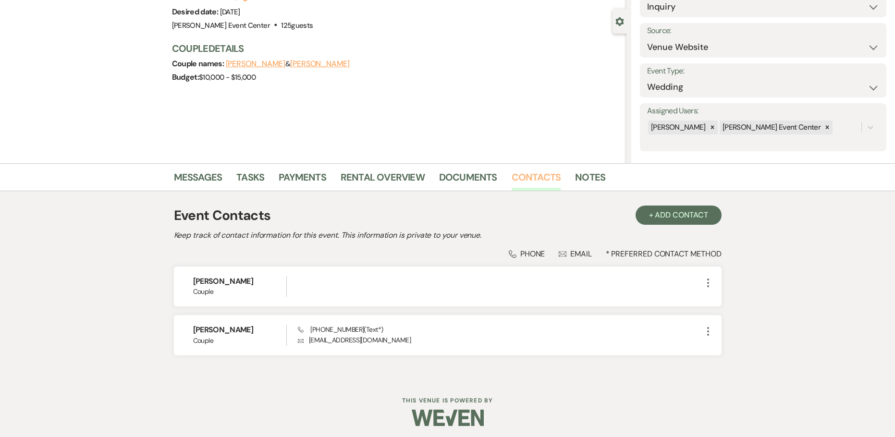
scroll to position [81, 0]
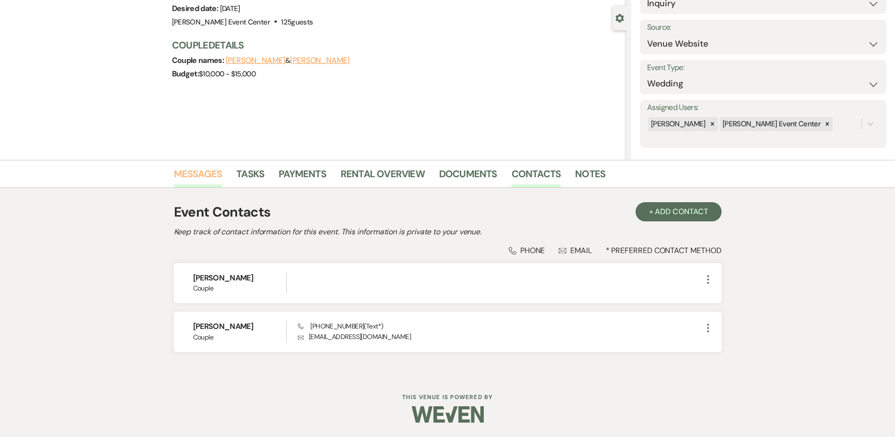
click at [185, 173] on link "Messages" at bounding box center [198, 176] width 49 height 21
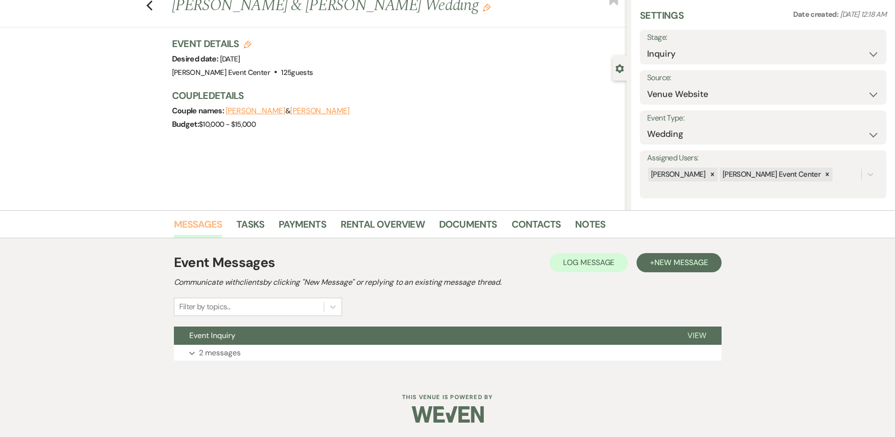
scroll to position [31, 0]
click at [220, 350] on p "2 messages" at bounding box center [220, 353] width 42 height 12
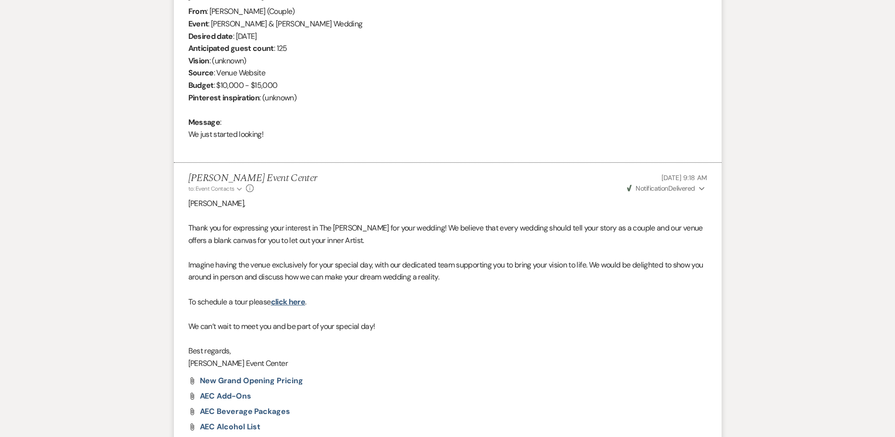
scroll to position [478, 0]
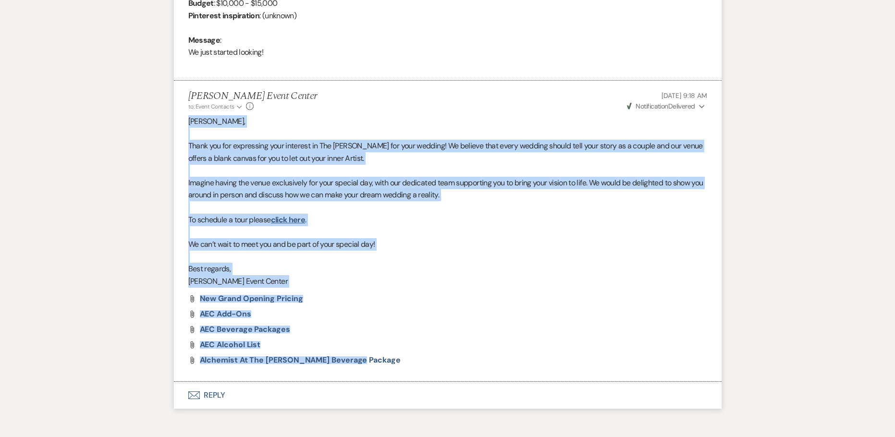
drag, startPoint x: 190, startPoint y: 121, endPoint x: 370, endPoint y: 375, distance: 310.9
click at [370, 375] on li "Artis Event Center to: Event Contacts Expand Info Sep 04, 2025, 9:18 AM Weven C…" at bounding box center [448, 231] width 548 height 301
click at [362, 364] on div "Attach File Alchemist at The Artis Beverage Package" at bounding box center [447, 361] width 519 height 8
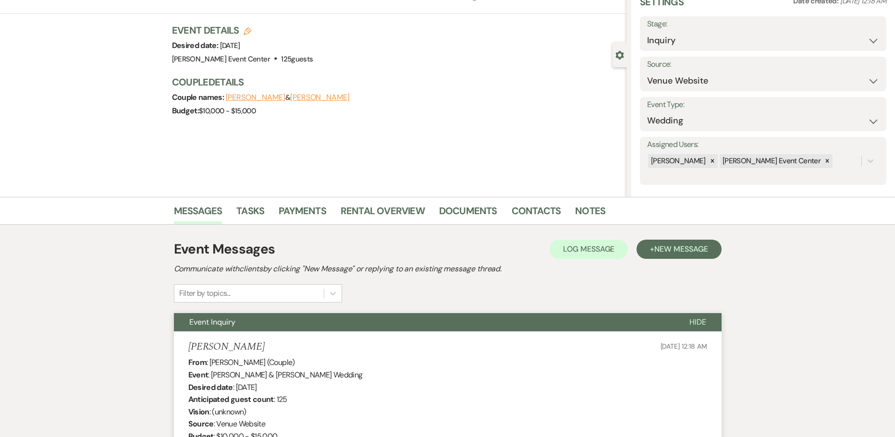
scroll to position [0, 0]
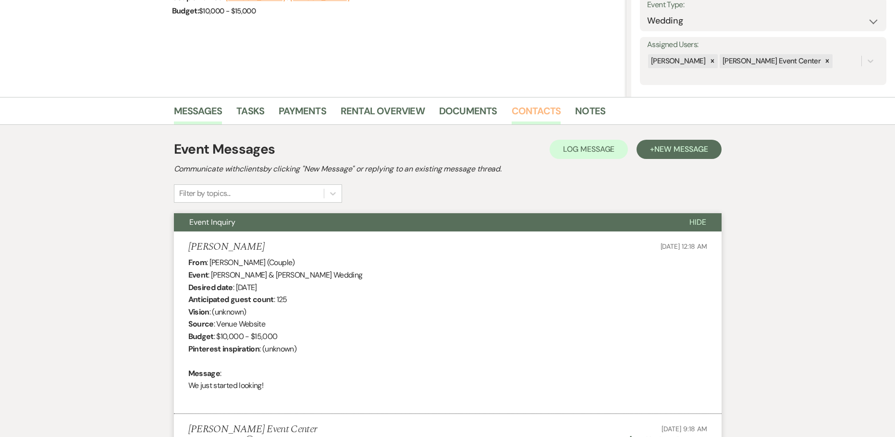
click at [534, 111] on link "Contacts" at bounding box center [536, 113] width 49 height 21
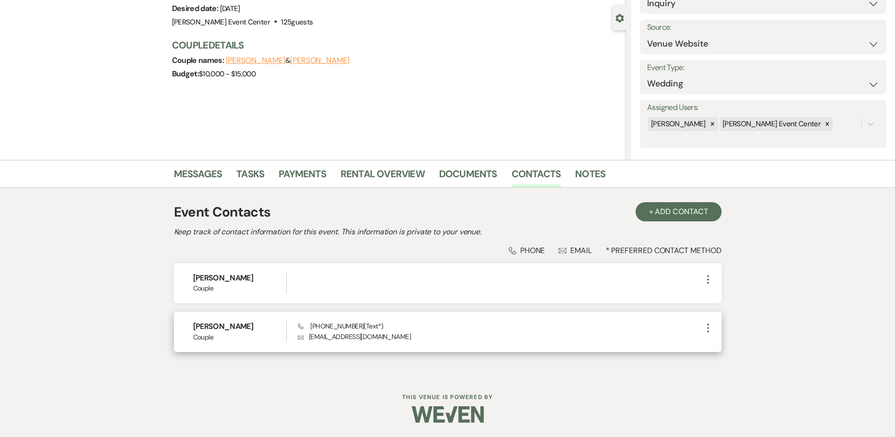
drag, startPoint x: 254, startPoint y: 327, endPoint x: 183, endPoint y: 319, distance: 72.1
click at [183, 319] on div "Gabriela Arenivas Couple Phone (432) 288-8094 (Text*) Envelope gaby_jolie@outlo…" at bounding box center [448, 332] width 548 height 40
copy h6 "Gabriela Arenivas"
drag, startPoint x: 356, startPoint y: 325, endPoint x: 310, endPoint y: 321, distance: 45.9
click at [310, 321] on div "Gabriela Arenivas Couple Phone (432) 288-8094 (Text*) Envelope gaby_jolie@outlo…" at bounding box center [448, 332] width 548 height 40
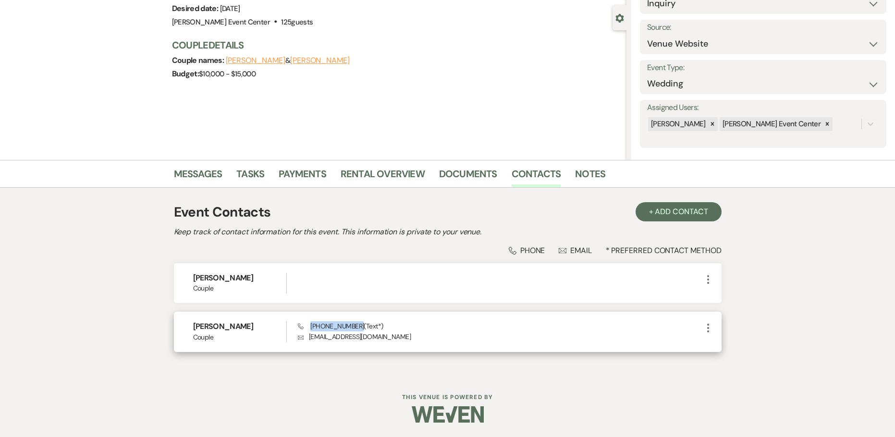
copy span "(432) 288-8094"
drag, startPoint x: 385, startPoint y: 335, endPoint x: 309, endPoint y: 343, distance: 77.3
click at [309, 343] on div "Gabriela Arenivas Couple Phone (432) 288-8094 (Text*) Envelope gaby_jolie@outlo…" at bounding box center [448, 332] width 548 height 40
copy p "gaby_jolie@outlook.com"
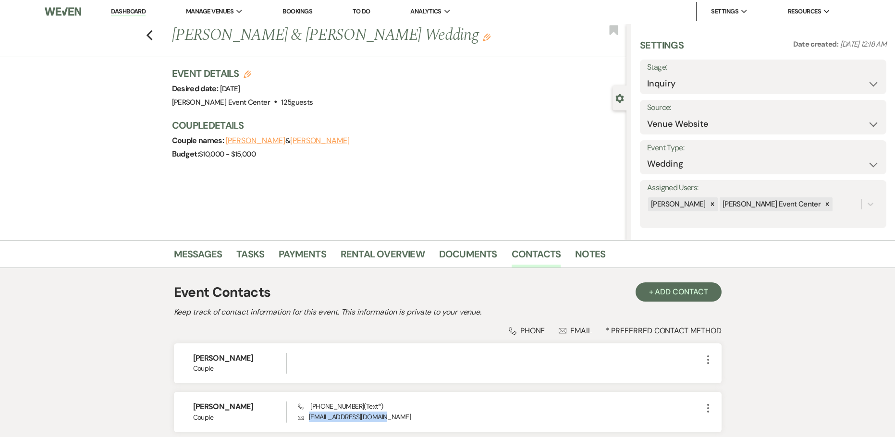
scroll to position [0, 0]
click at [587, 258] on link "Notes" at bounding box center [590, 257] width 30 height 21
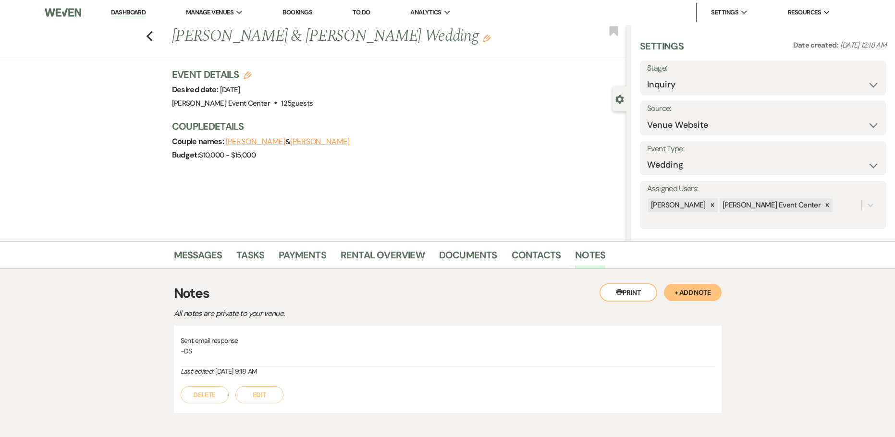
click at [695, 288] on button "+ Add Note" at bounding box center [693, 292] width 58 height 17
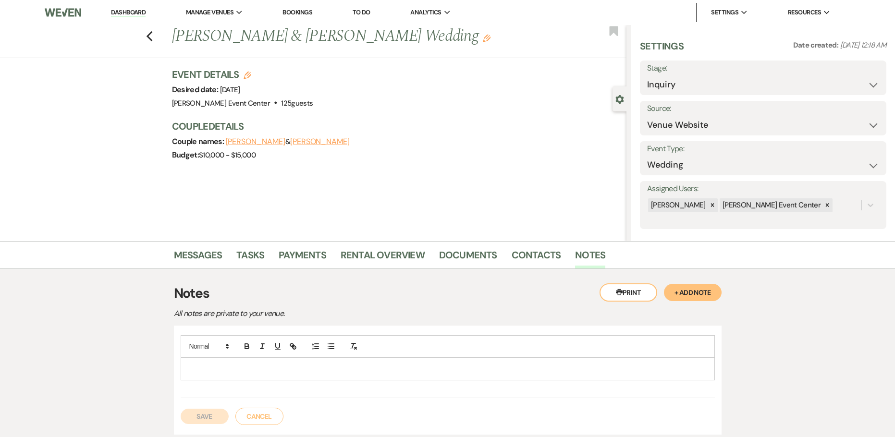
click at [233, 366] on p at bounding box center [447, 369] width 519 height 11
click at [204, 426] on button "Save" at bounding box center [205, 427] width 48 height 15
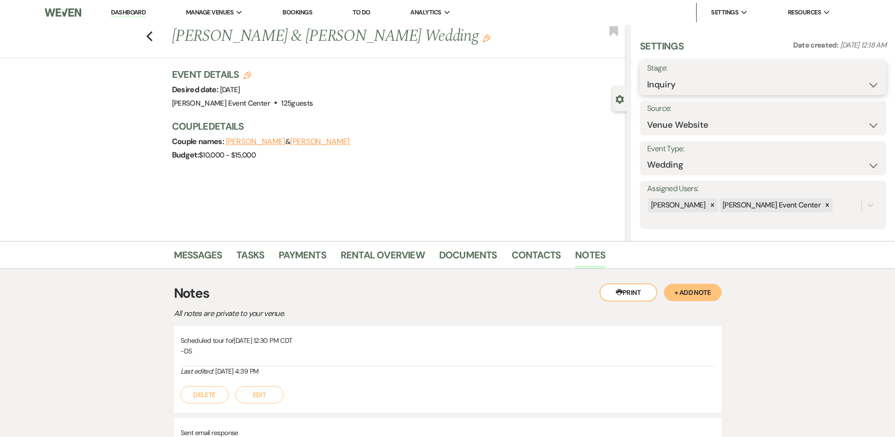
click at [664, 76] on select "Inquiry Follow Up Tour Requested Tour Confirmed Toured Proposal Sent Booked Lost" at bounding box center [763, 84] width 232 height 19
select select "4"
click at [647, 75] on select "Inquiry Follow Up Tour Requested Tour Confirmed Toured Proposal Sent Booked Lost" at bounding box center [763, 84] width 232 height 19
click at [853, 80] on button "Save" at bounding box center [859, 77] width 53 height 19
click at [616, 31] on use "button" at bounding box center [614, 31] width 9 height 10
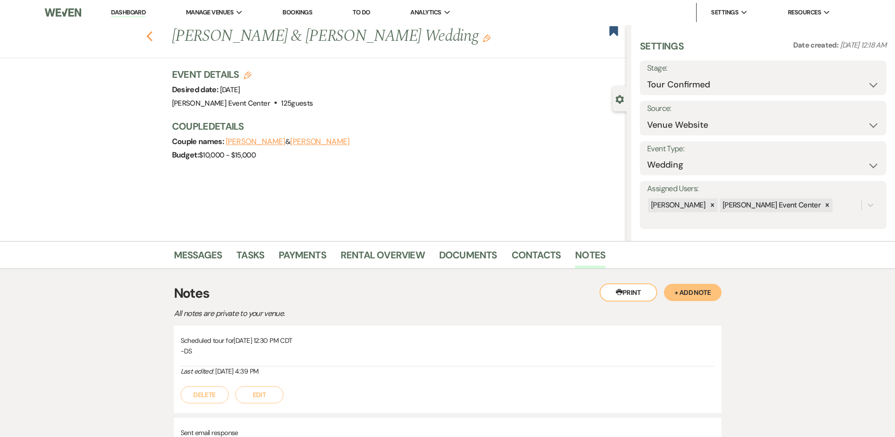
click at [152, 37] on use "button" at bounding box center [149, 36] width 6 height 11
select select "4"
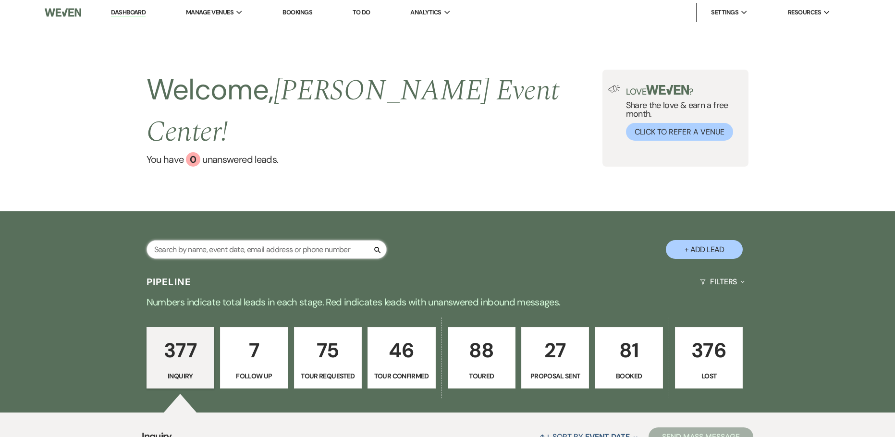
click at [258, 240] on input "text" at bounding box center [267, 249] width 240 height 19
type input "cynthia"
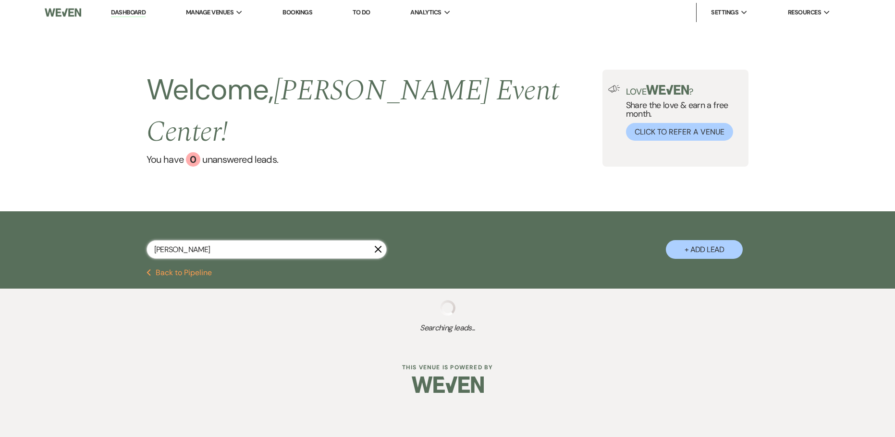
select select "6"
select select "5"
select select "4"
select select "8"
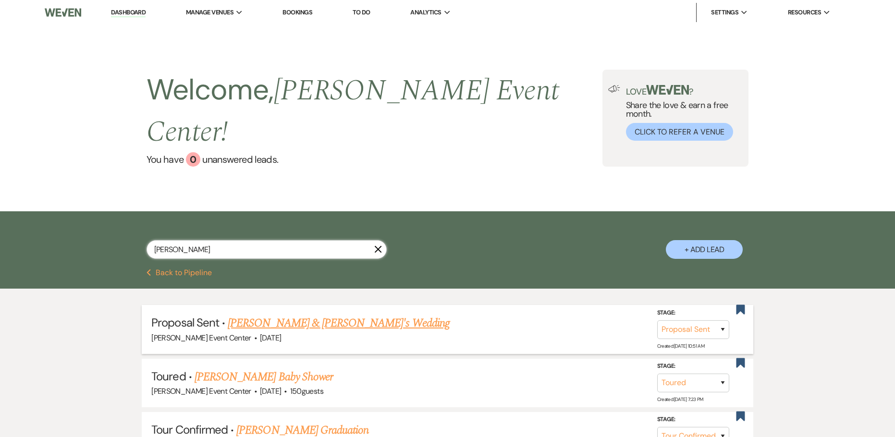
type input "cynthia"
click at [295, 315] on link "ALEX & CYNTHIA's Wedding" at bounding box center [339, 323] width 222 height 17
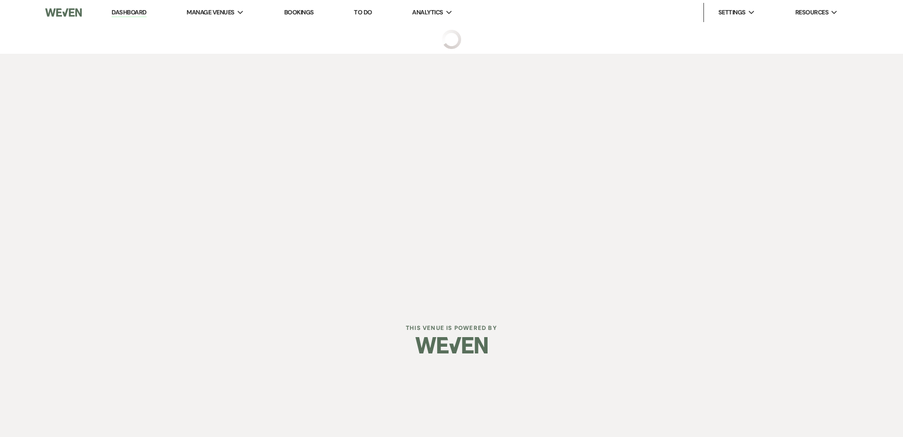
select select "6"
select select "5"
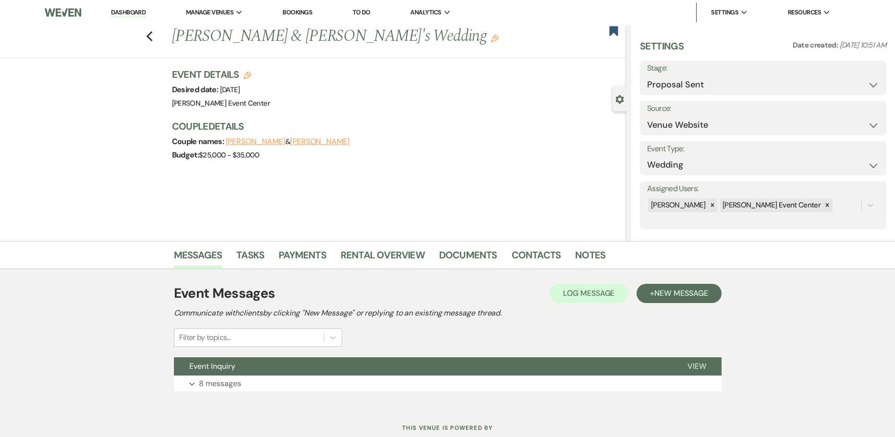
scroll to position [31, 0]
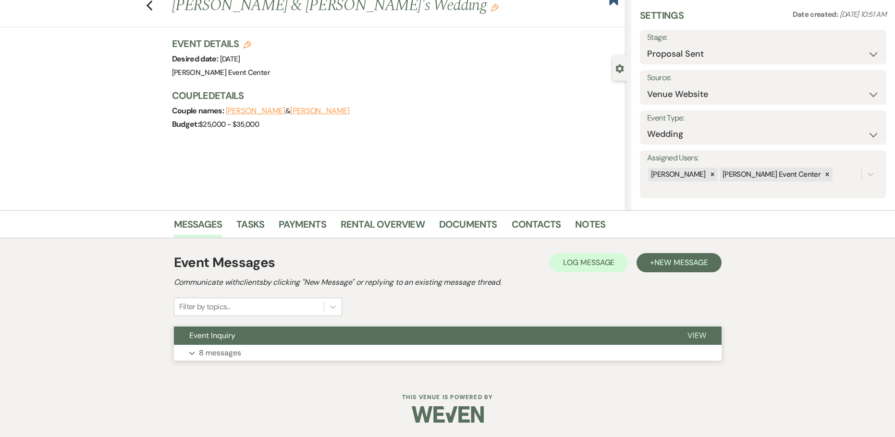
click at [240, 354] on p "8 messages" at bounding box center [220, 353] width 42 height 12
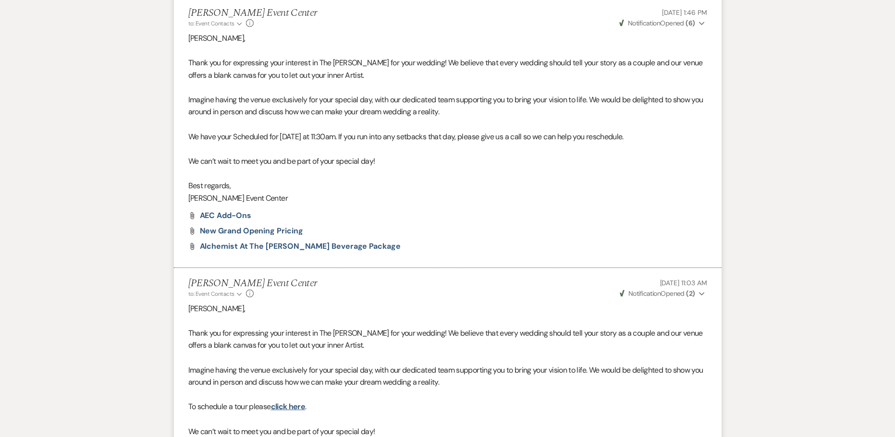
scroll to position [0, 0]
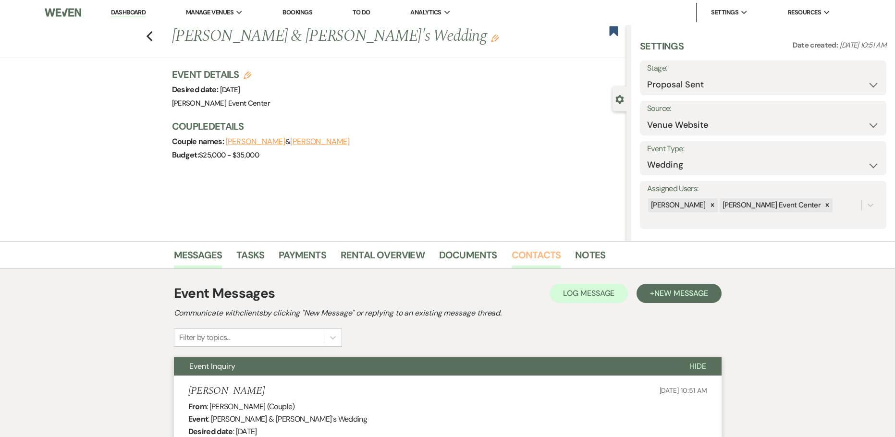
click at [532, 256] on link "Contacts" at bounding box center [536, 257] width 49 height 21
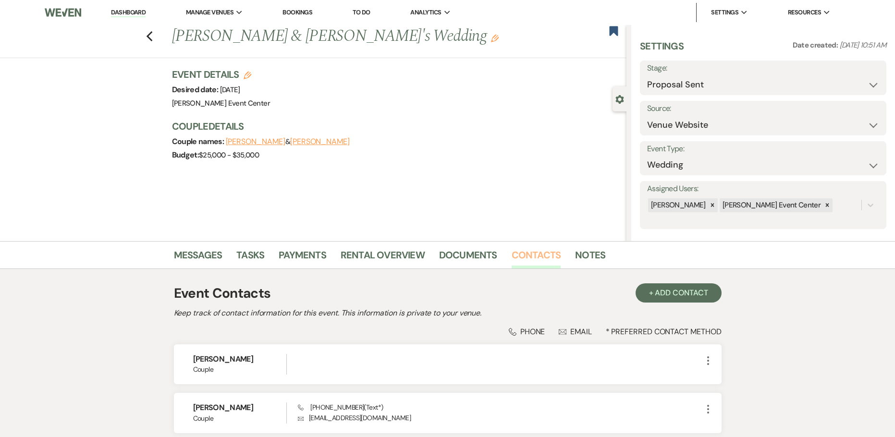
scroll to position [48, 0]
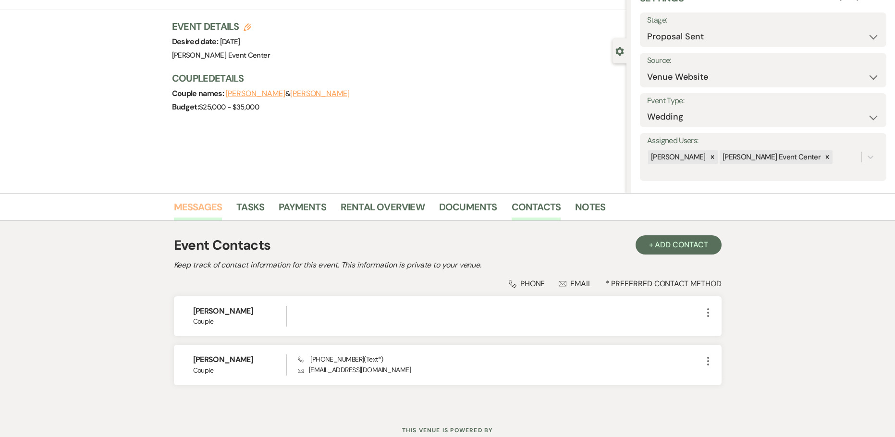
click at [203, 207] on link "Messages" at bounding box center [198, 209] width 49 height 21
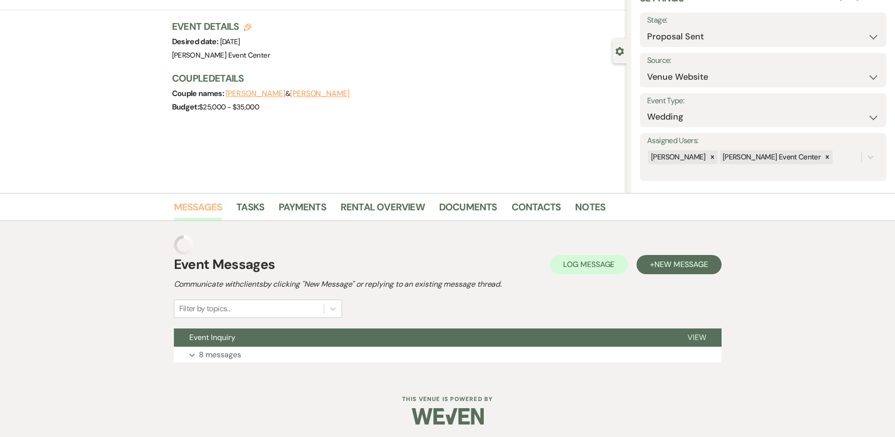
scroll to position [31, 0]
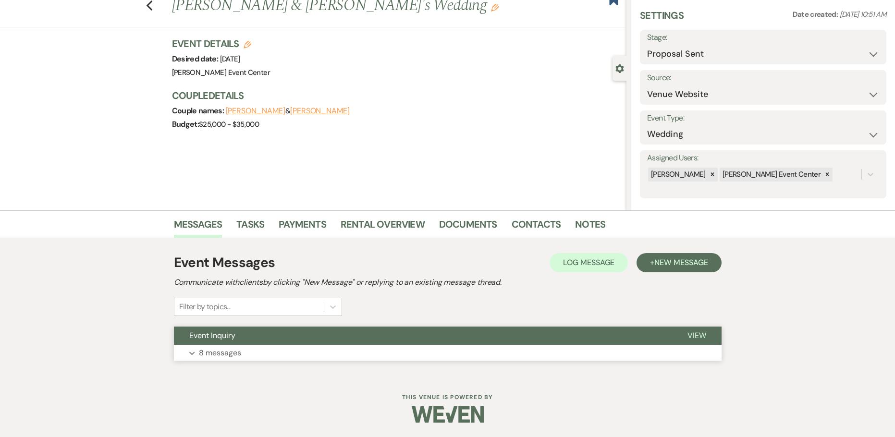
click at [212, 352] on p "8 messages" at bounding box center [220, 353] width 42 height 12
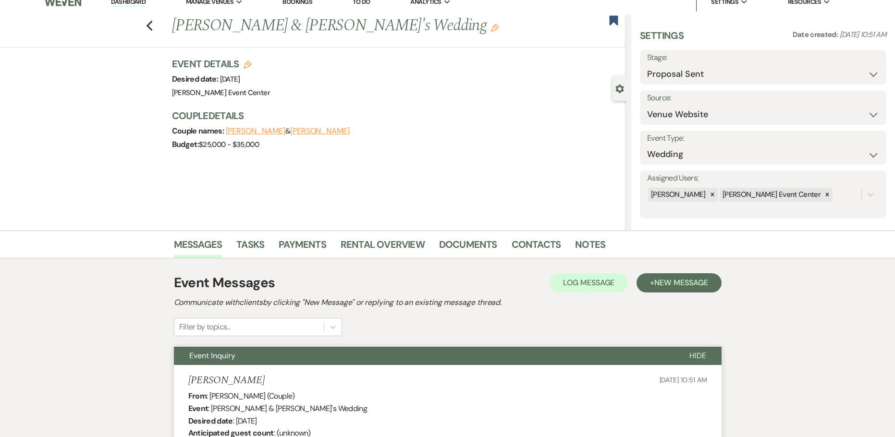
scroll to position [0, 0]
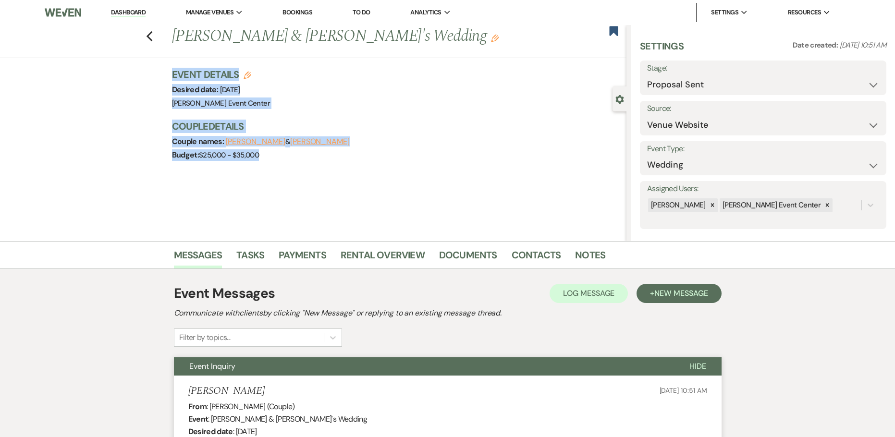
drag, startPoint x: 267, startPoint y: 157, endPoint x: 147, endPoint y: 72, distance: 146.9
click at [147, 72] on div "Previous ALEX & CYNTHIA's Wedding Edit Bookmark Gear Settings Settings Date cre…" at bounding box center [313, 133] width 627 height 216
click at [587, 257] on link "Notes" at bounding box center [590, 257] width 30 height 21
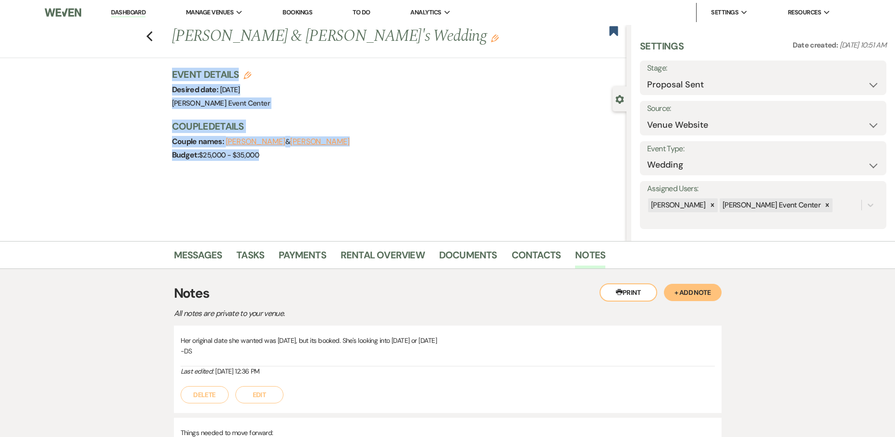
click at [683, 288] on button "+ Add Note" at bounding box center [693, 292] width 58 height 17
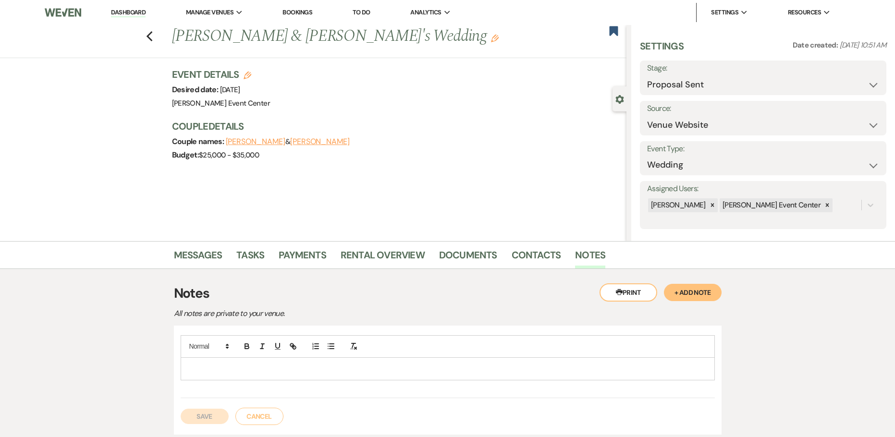
click at [282, 372] on p at bounding box center [447, 369] width 519 height 11
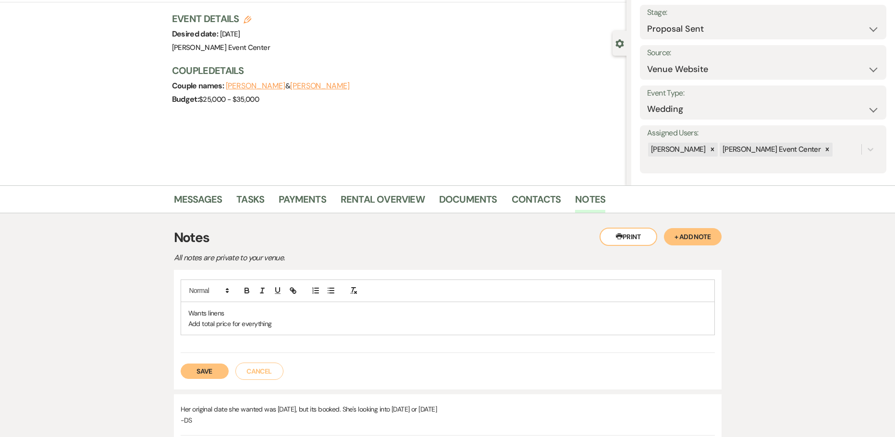
scroll to position [144, 0]
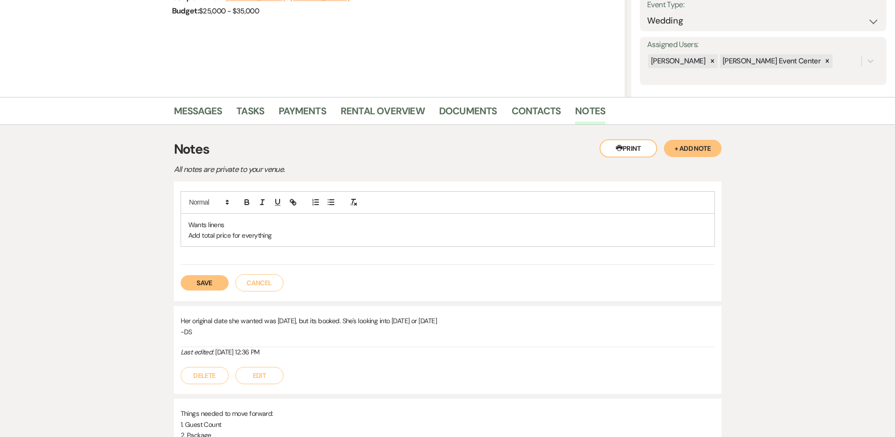
click at [208, 292] on div "Save Cancel" at bounding box center [448, 278] width 534 height 27
click at [208, 286] on button "Save" at bounding box center [205, 282] width 48 height 15
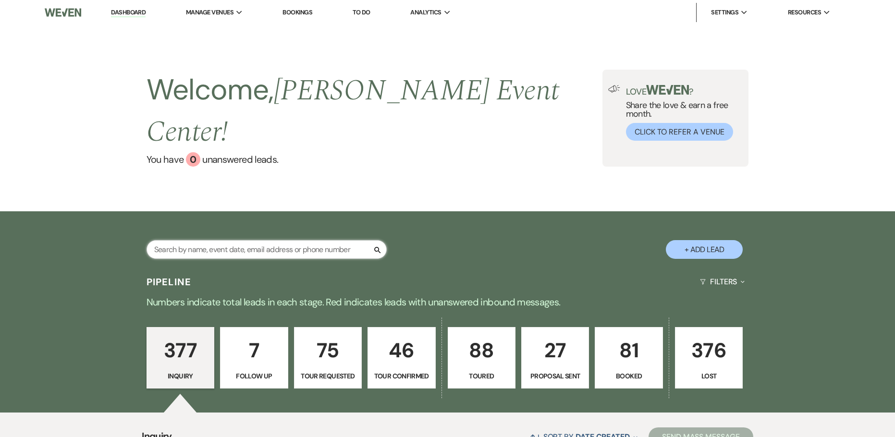
drag, startPoint x: 0, startPoint y: 0, endPoint x: 177, endPoint y: 225, distance: 286.5
click at [177, 240] on input "text" at bounding box center [267, 249] width 240 height 19
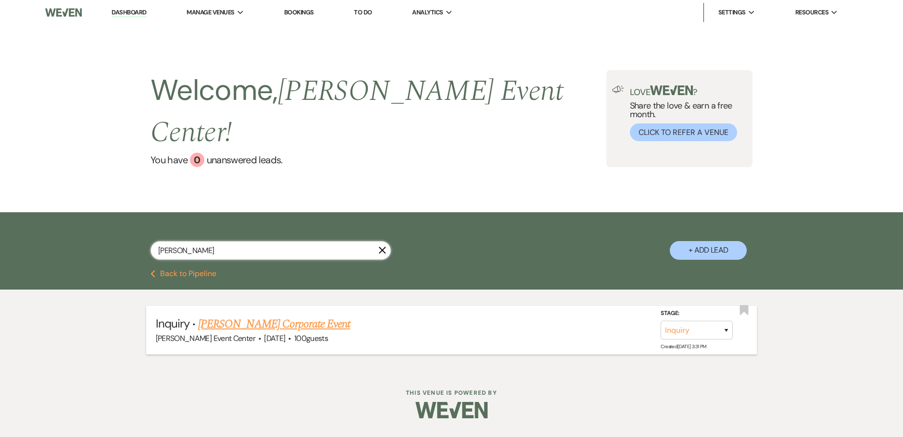
type input "[PERSON_NAME]"
click at [259, 316] on link "[PERSON_NAME] Corporate Event" at bounding box center [274, 324] width 152 height 17
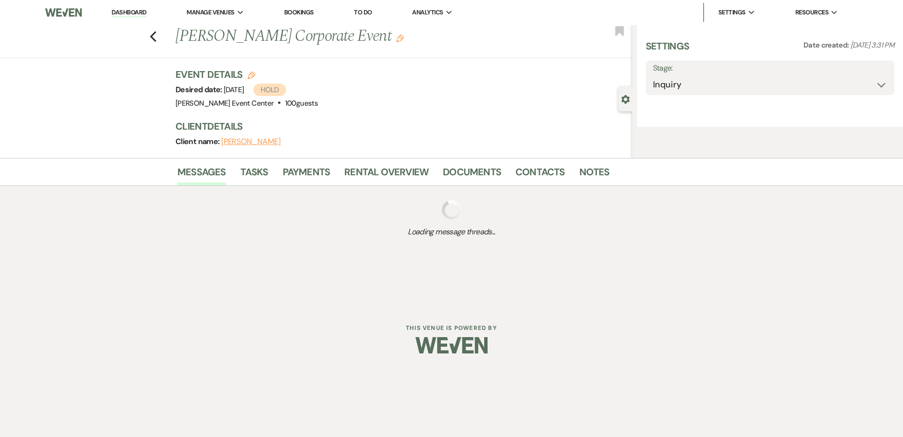
select select "12"
select select "9"
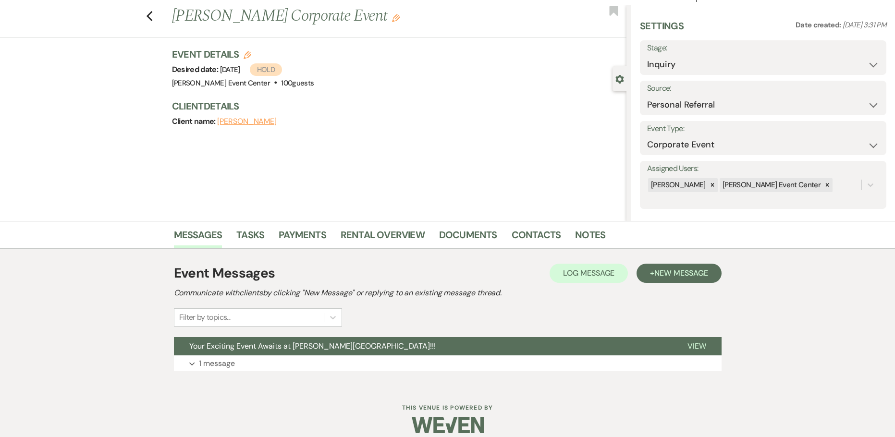
scroll to position [31, 0]
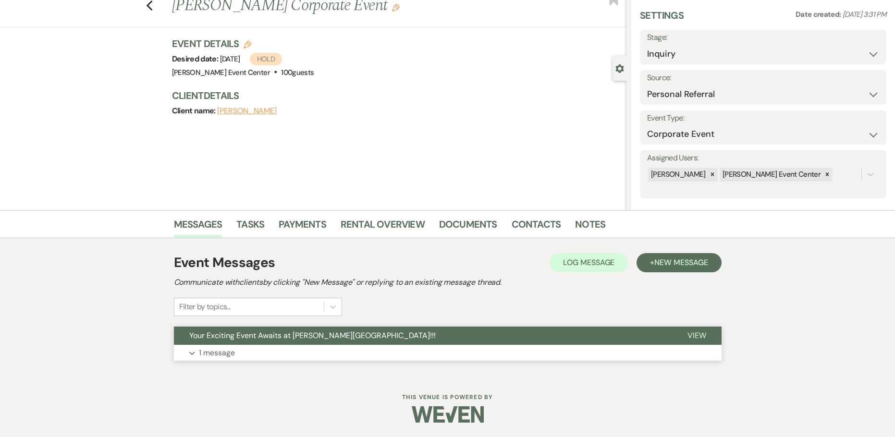
click at [229, 348] on p "1 message" at bounding box center [217, 353] width 36 height 12
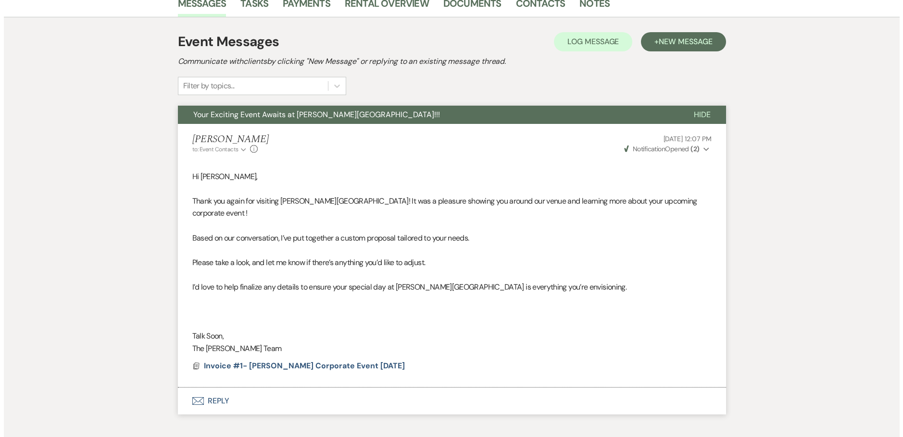
scroll to position [294, 0]
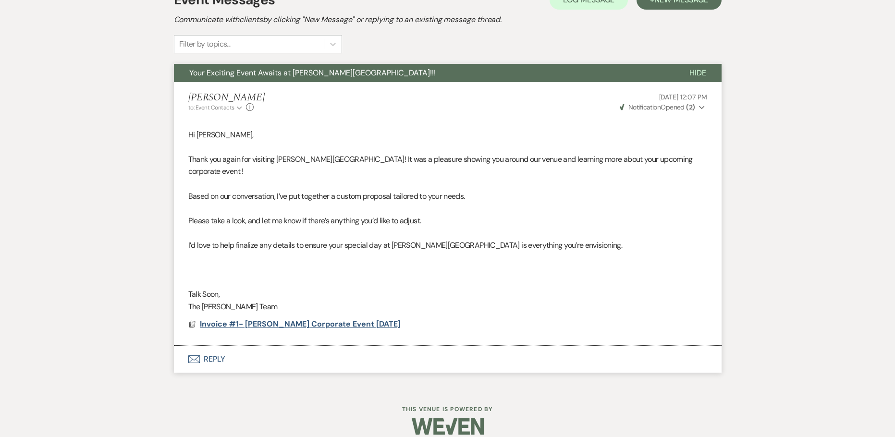
click at [326, 319] on span "Invoice #1- [PERSON_NAME] Corporate Event [DATE]" at bounding box center [300, 324] width 201 height 10
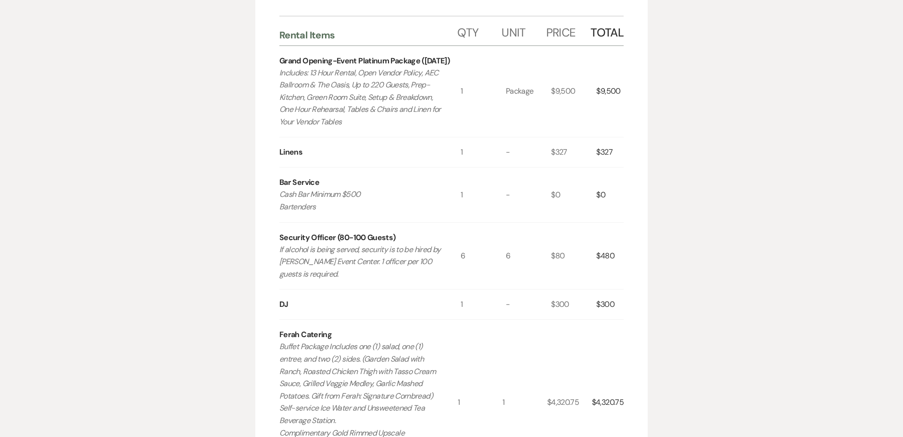
scroll to position [240, 0]
drag, startPoint x: 277, startPoint y: 196, endPoint x: 375, endPoint y: 191, distance: 97.7
click at [375, 191] on div "Invoice Created On: [DATE] 12:02 PM [PERSON_NAME] Corporate Event Event Date: […" at bounding box center [451, 262] width 392 height 791
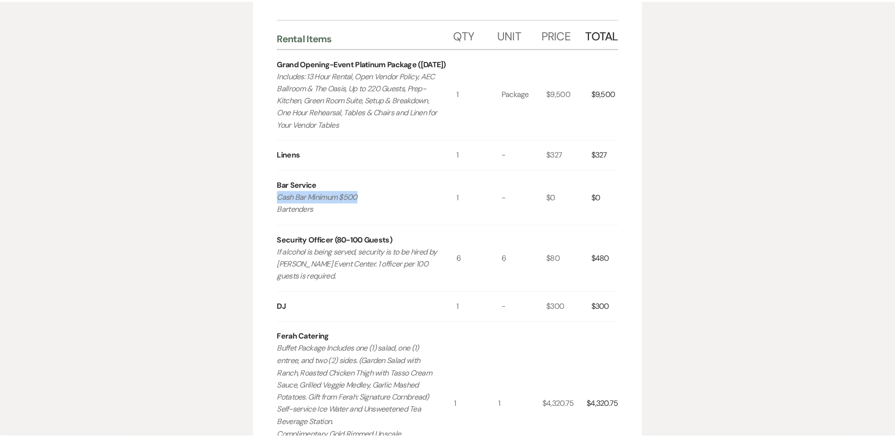
scroll to position [0, 0]
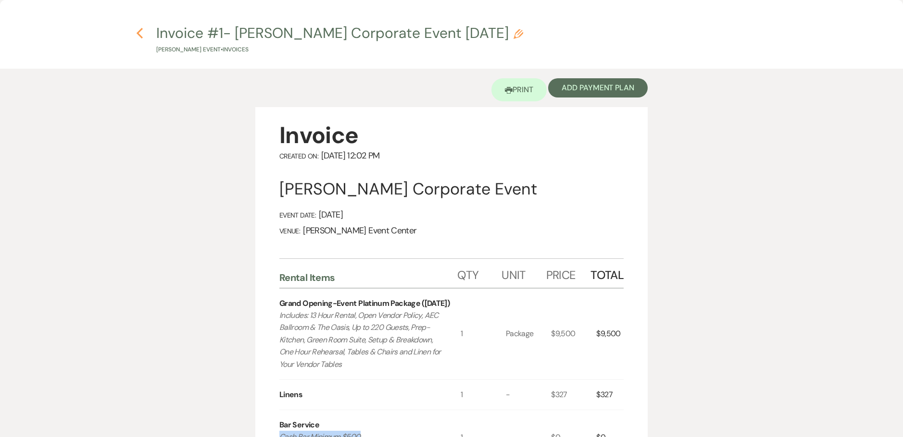
click at [140, 31] on use "button" at bounding box center [139, 33] width 6 height 11
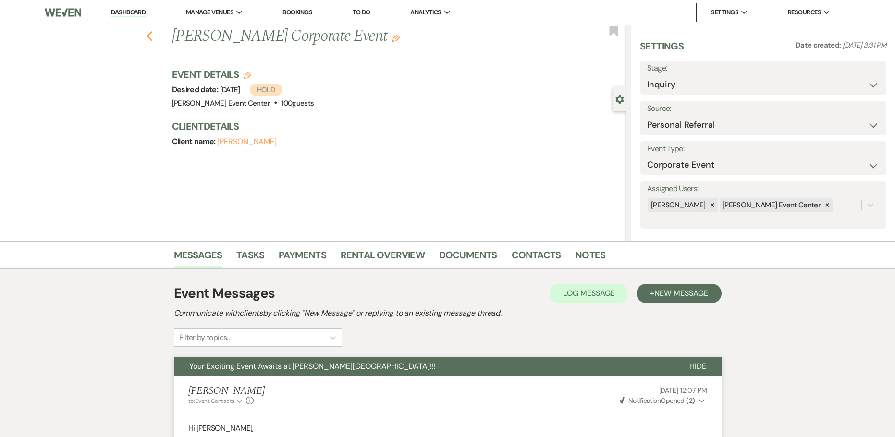
click at [152, 34] on use "button" at bounding box center [149, 36] width 6 height 11
